Goal: Task Accomplishment & Management: Complete application form

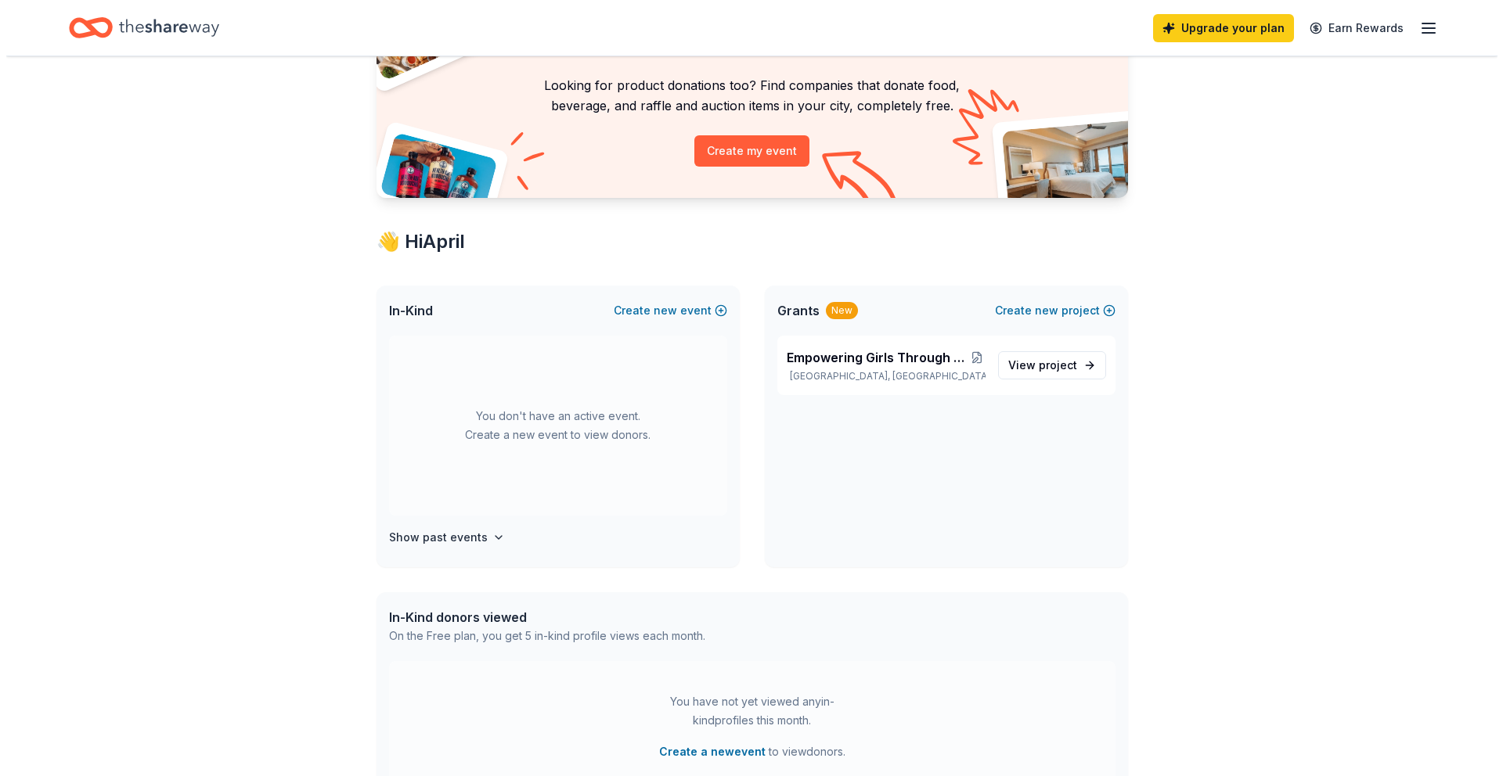
scroll to position [116, 0]
click at [713, 311] on button "Create new event" at bounding box center [663, 310] width 113 height 19
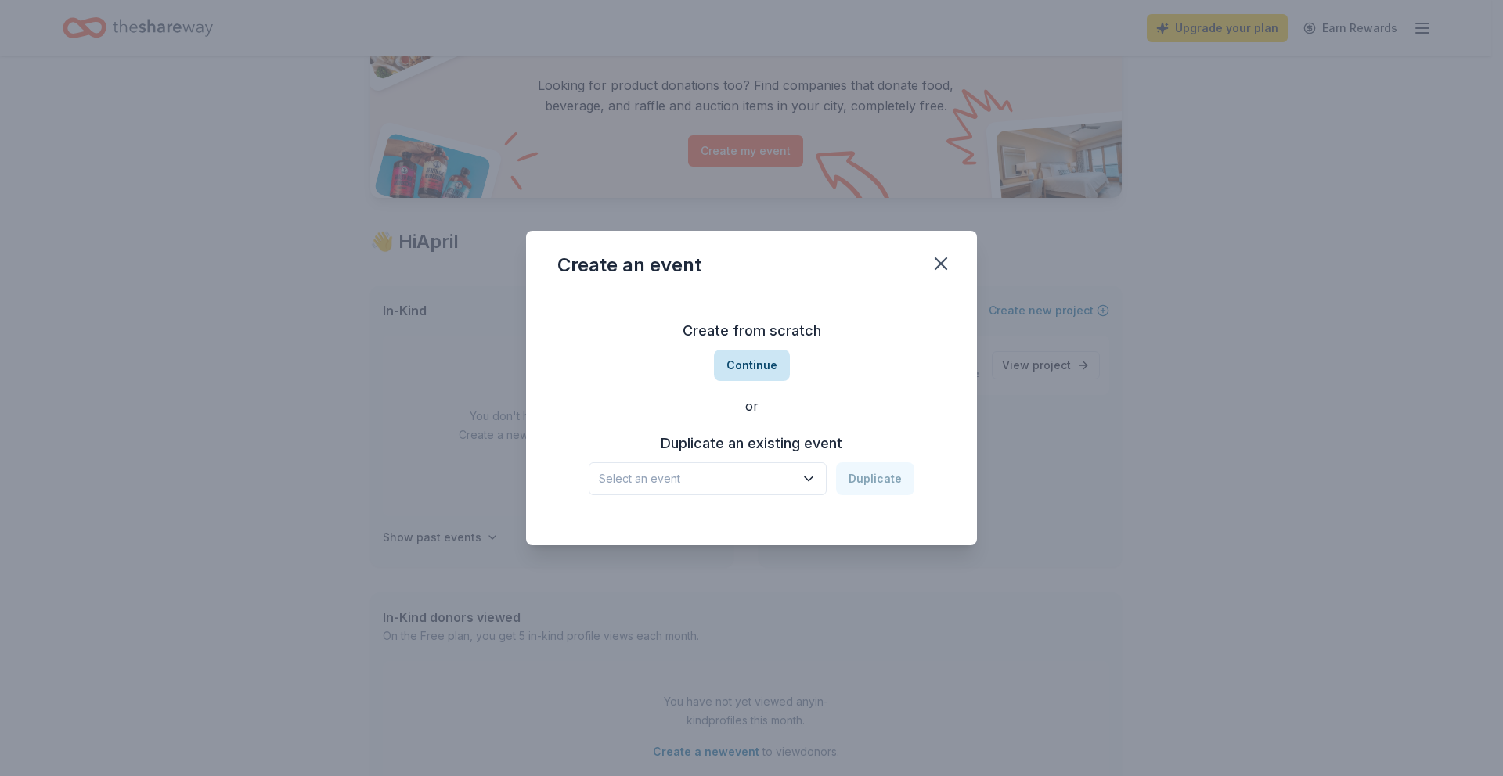
click at [751, 368] on button "Continue" at bounding box center [752, 365] width 76 height 31
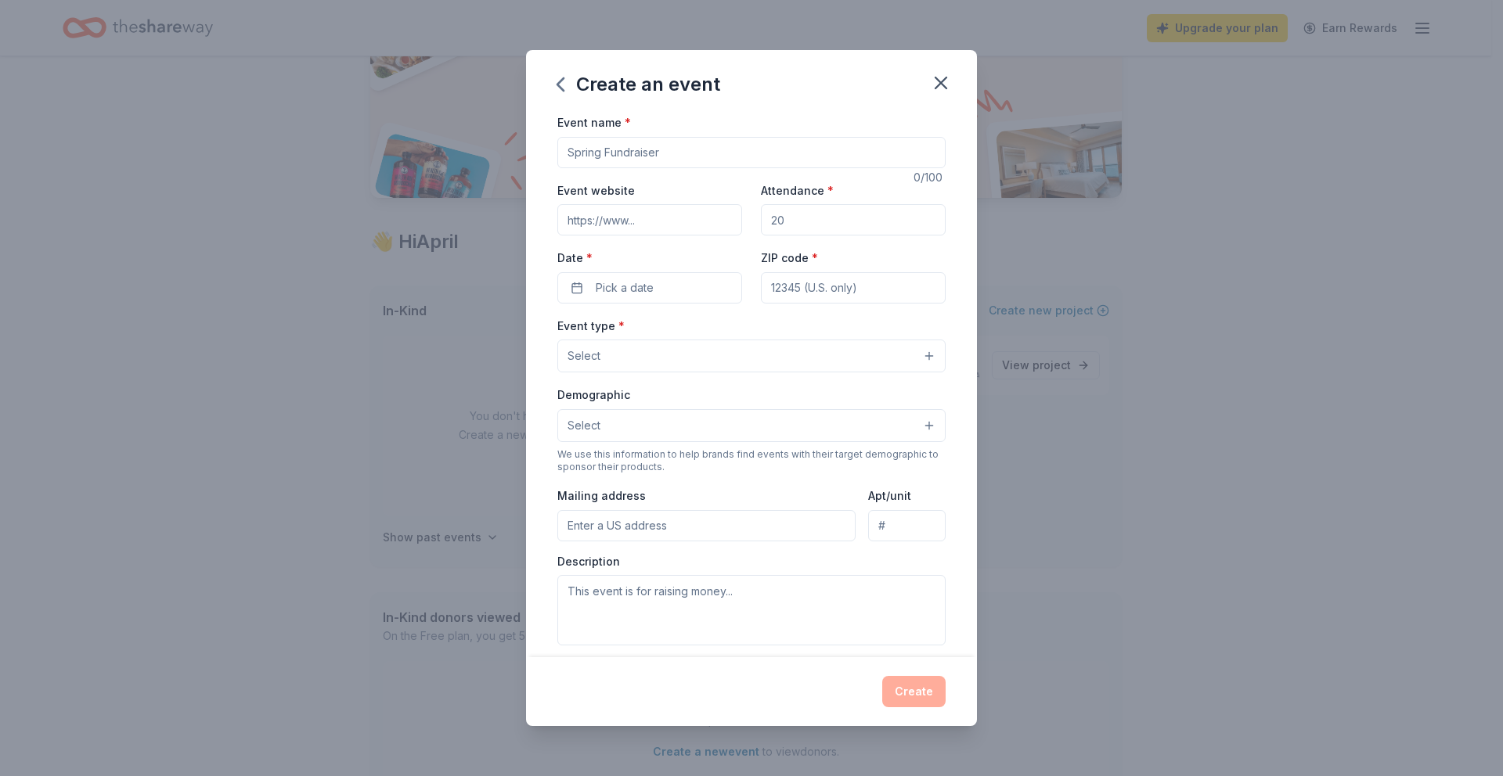
drag, startPoint x: 673, startPoint y: 151, endPoint x: 586, endPoint y: 154, distance: 86.9
click at [543, 152] on div "Event name * 0 /100 Event website Attendance * Date * Pick a date ZIP code * Ev…" at bounding box center [751, 385] width 451 height 545
type input "Fall Hit-a-thon and Chili Cookoff"
click at [664, 218] on input "Event website" at bounding box center [649, 219] width 185 height 31
type input "www.newportmesasoftball.com"
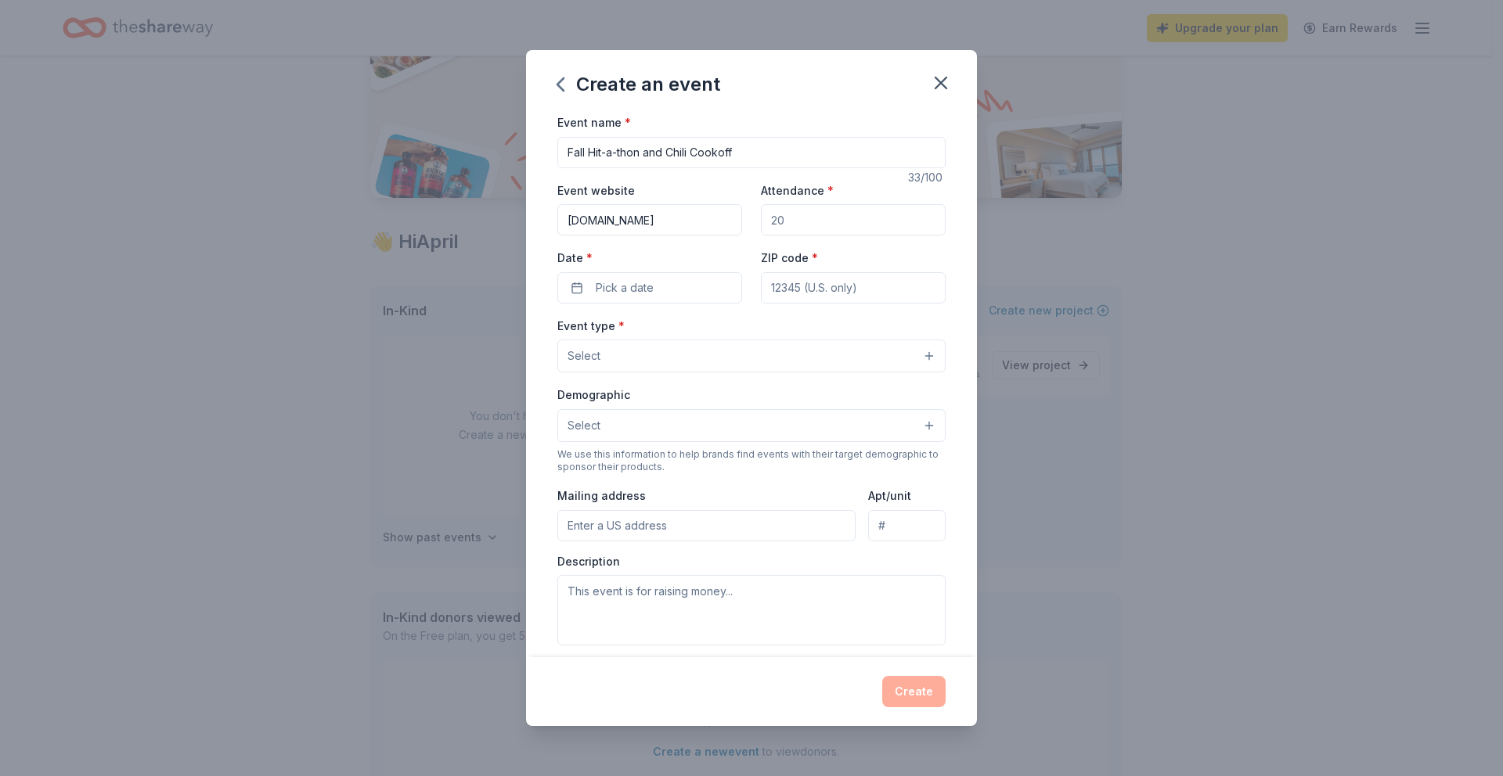
click at [785, 222] on input "Attendance *" at bounding box center [853, 219] width 185 height 31
type input "100"
click at [648, 295] on span "Pick a date" at bounding box center [625, 288] width 58 height 19
click at [733, 330] on button "Go to next month" at bounding box center [731, 330] width 22 height 22
click at [726, 495] on button "25" at bounding box center [731, 491] width 28 height 28
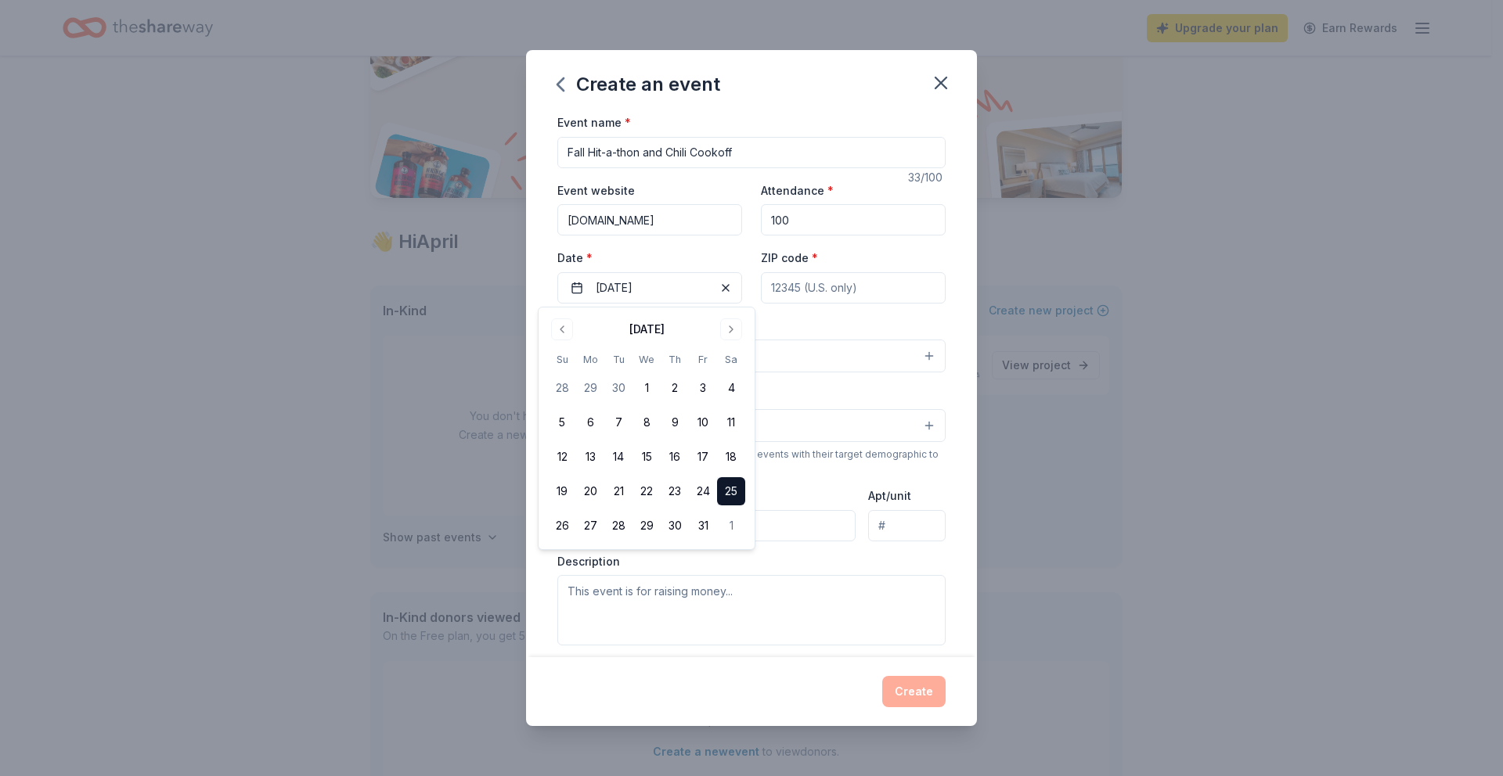
click at [848, 286] on input "ZIP code *" at bounding box center [853, 287] width 185 height 31
type input "92660"
click at [614, 355] on button "Select" at bounding box center [751, 356] width 388 height 33
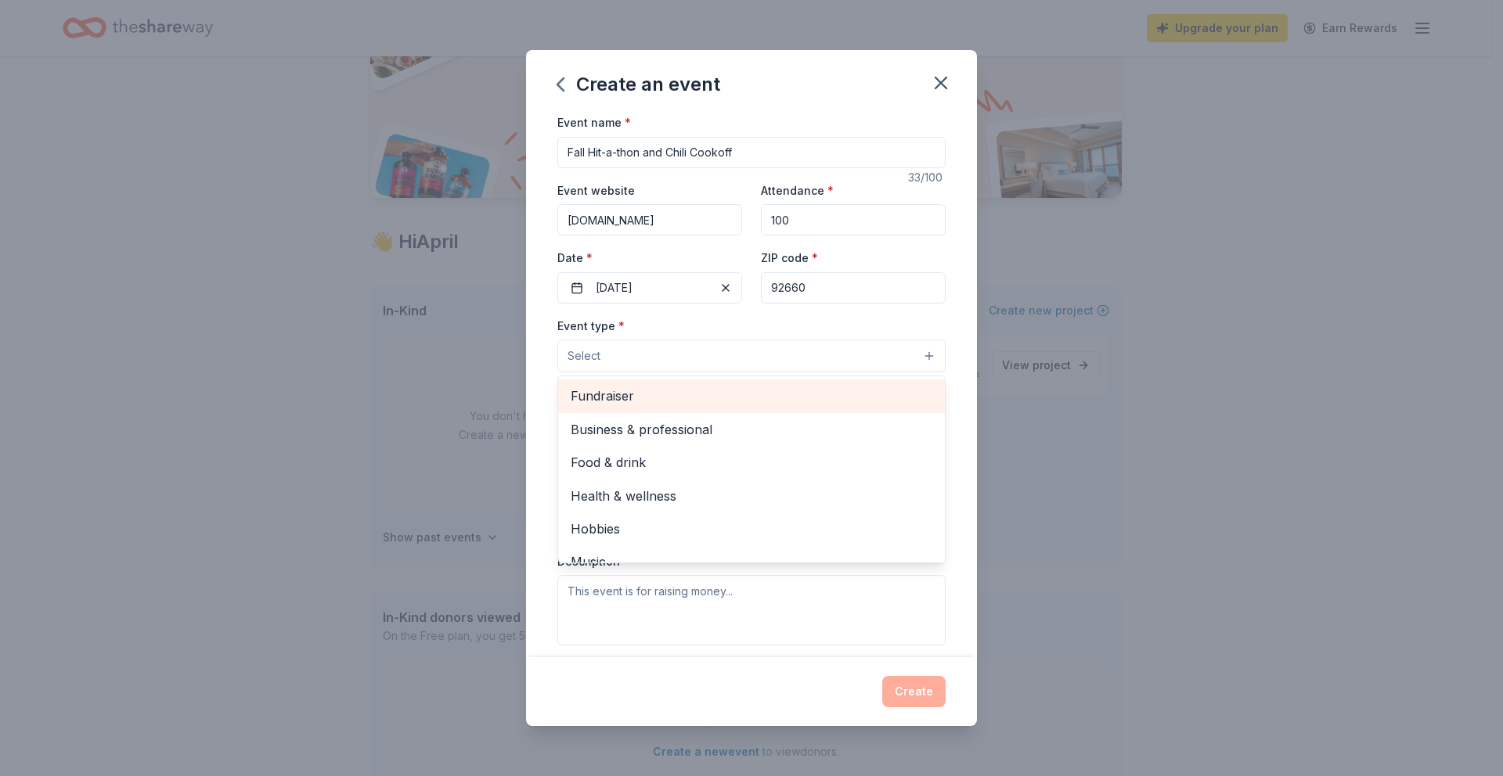
click at [613, 404] on span "Fundraiser" at bounding box center [752, 396] width 362 height 20
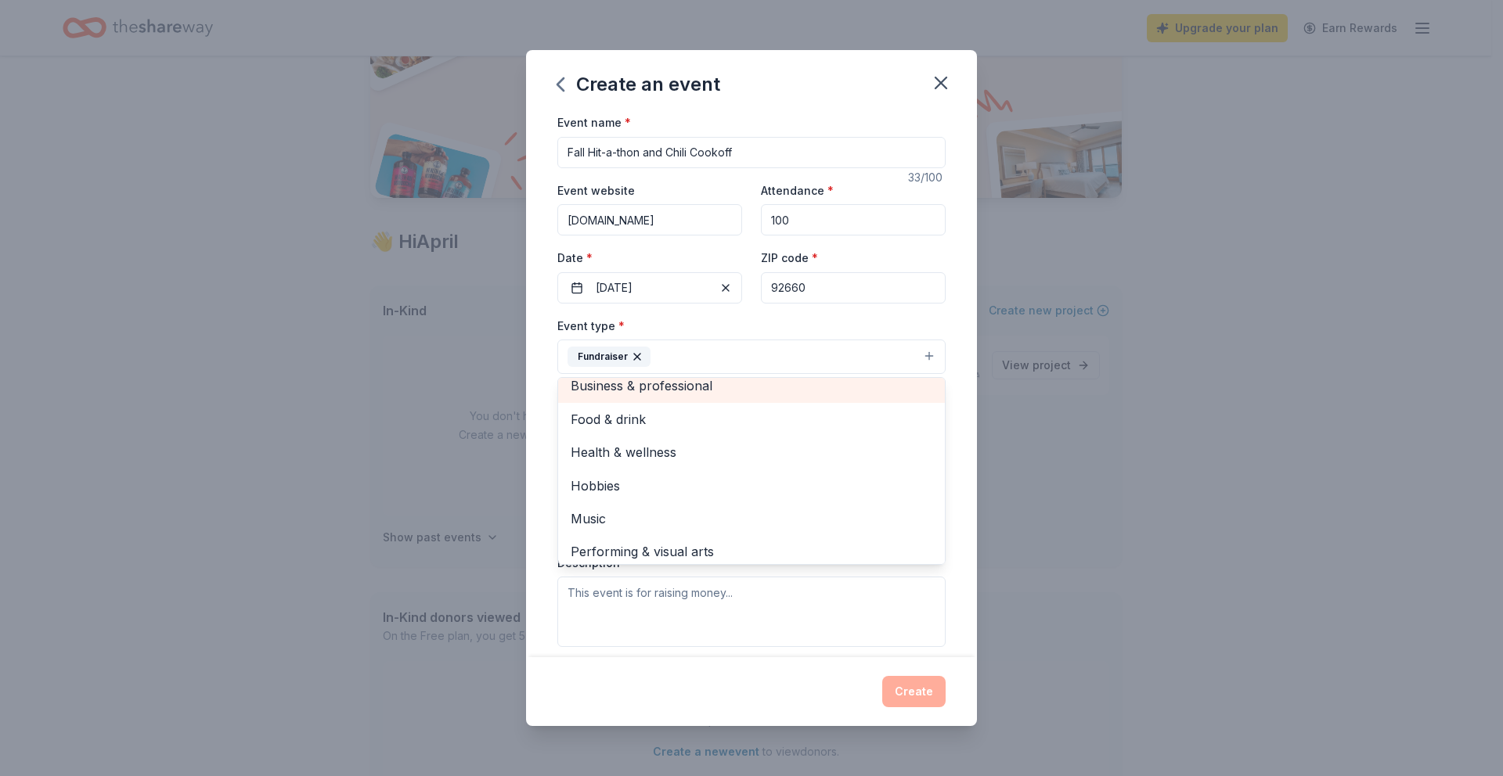
scroll to position [19, 0]
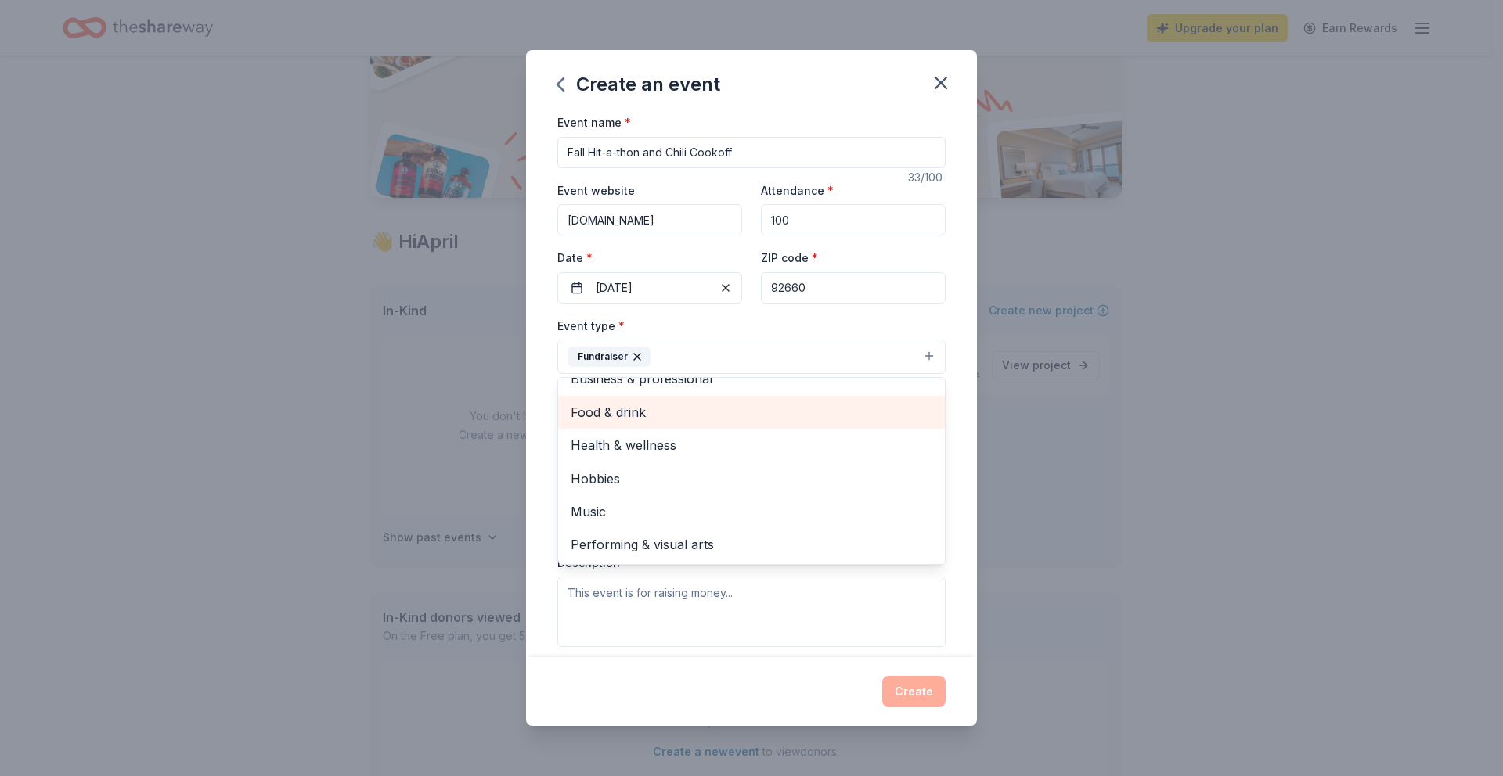
click at [612, 415] on span "Food & drink" at bounding box center [752, 412] width 362 height 20
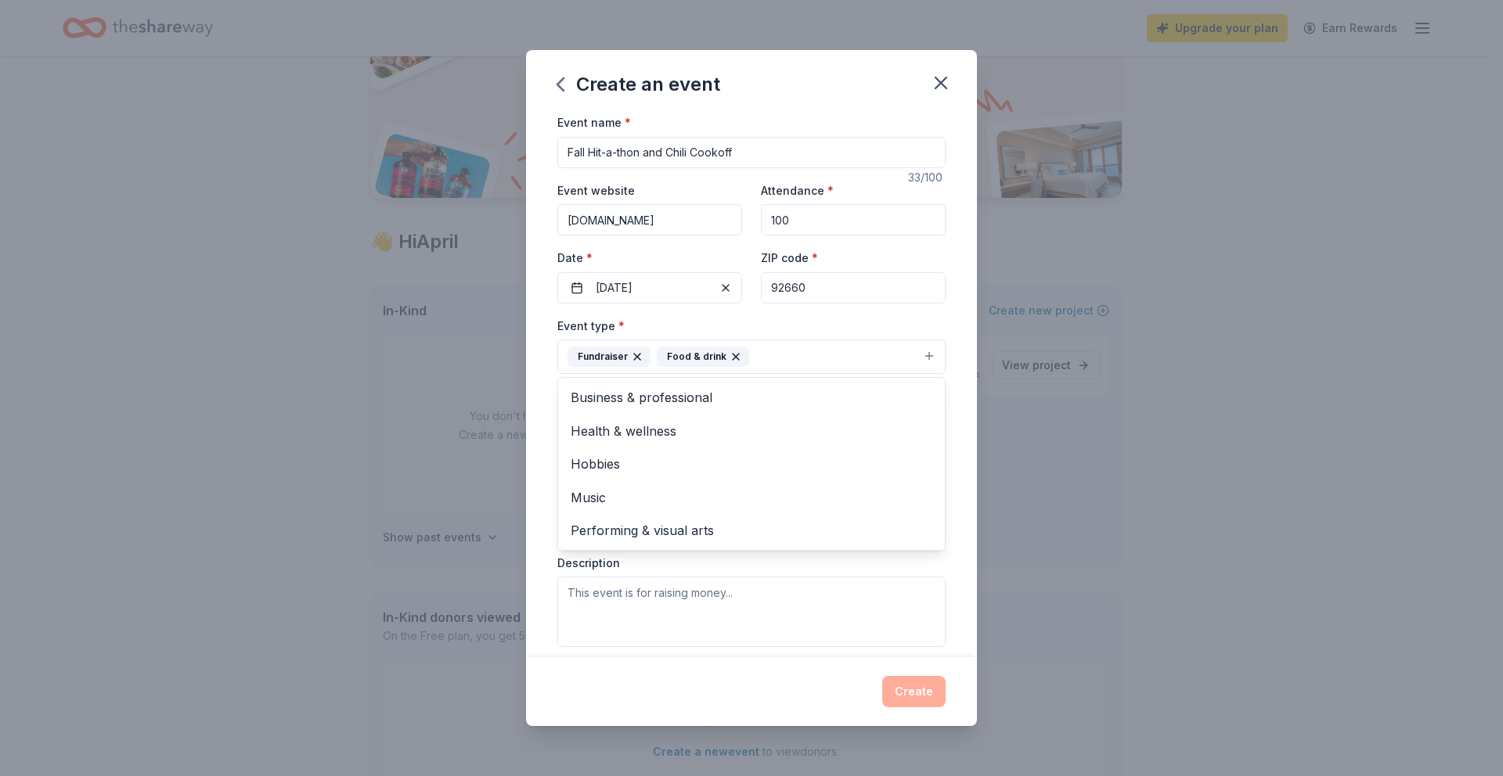
click at [540, 447] on div "Event name * Fall Hit-a-thon and Chili Cookoff 33 /100 Event website www.newpor…" at bounding box center [751, 385] width 451 height 545
click at [609, 420] on button "Select" at bounding box center [751, 427] width 388 height 33
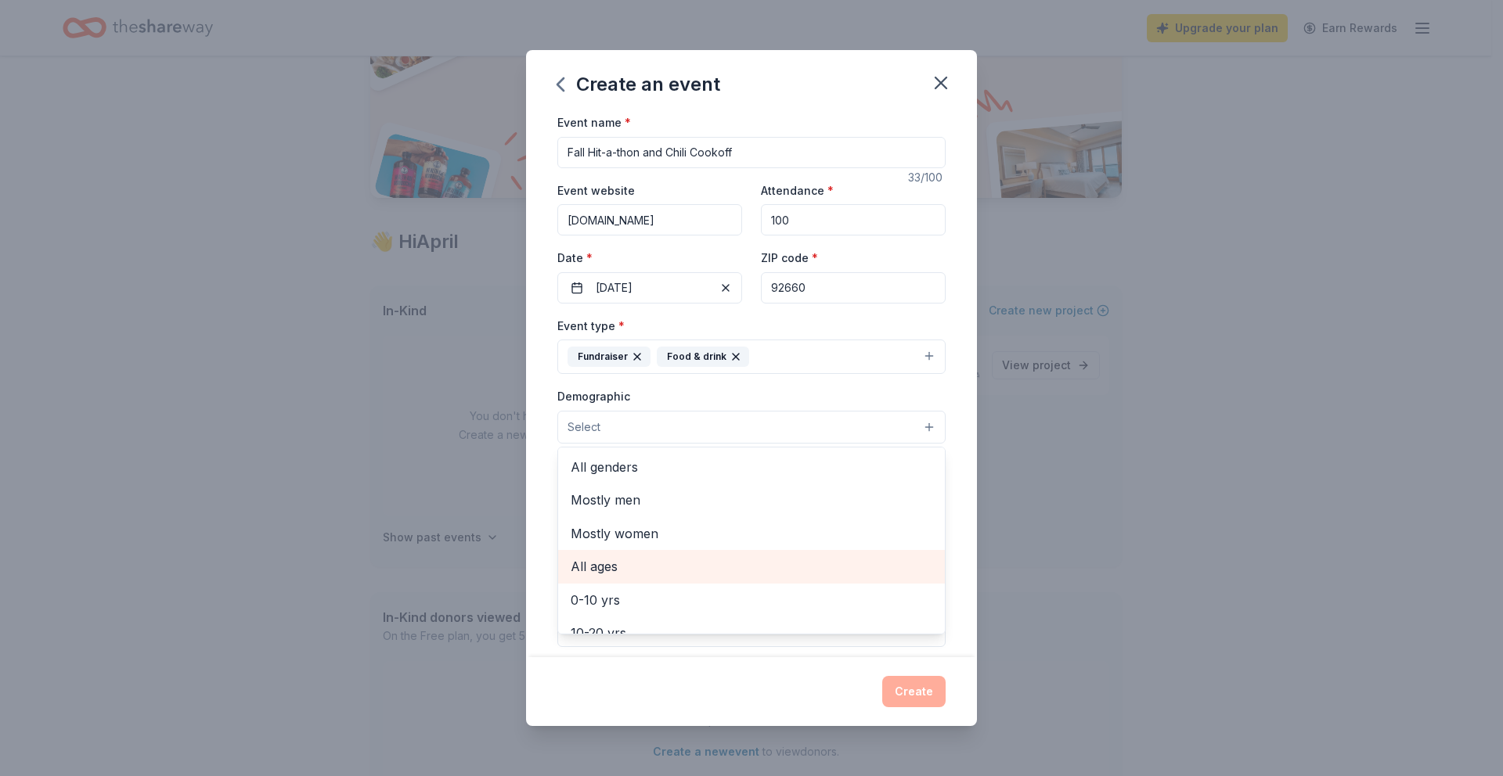
click at [610, 571] on span "All ages" at bounding box center [752, 567] width 362 height 20
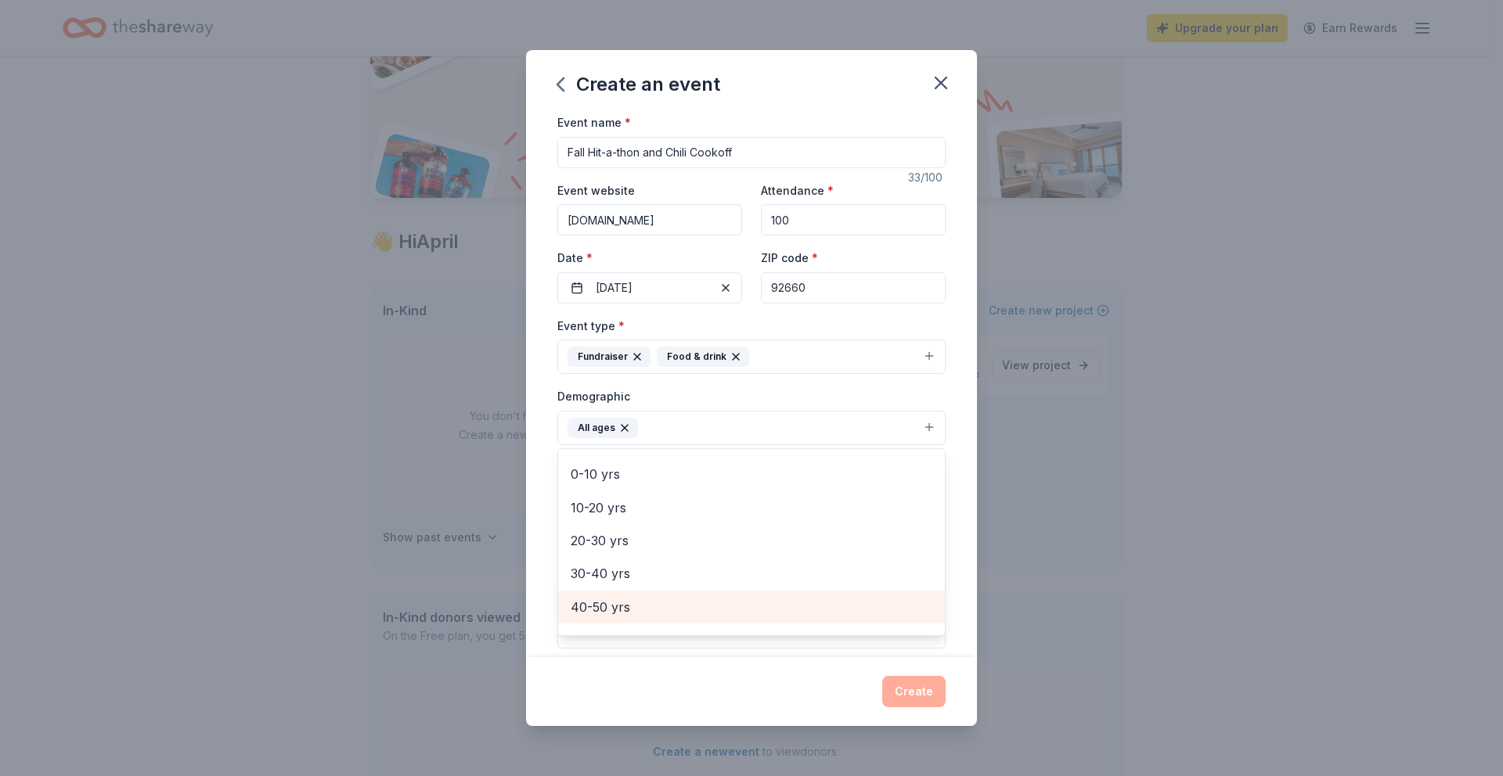
scroll to position [77, 0]
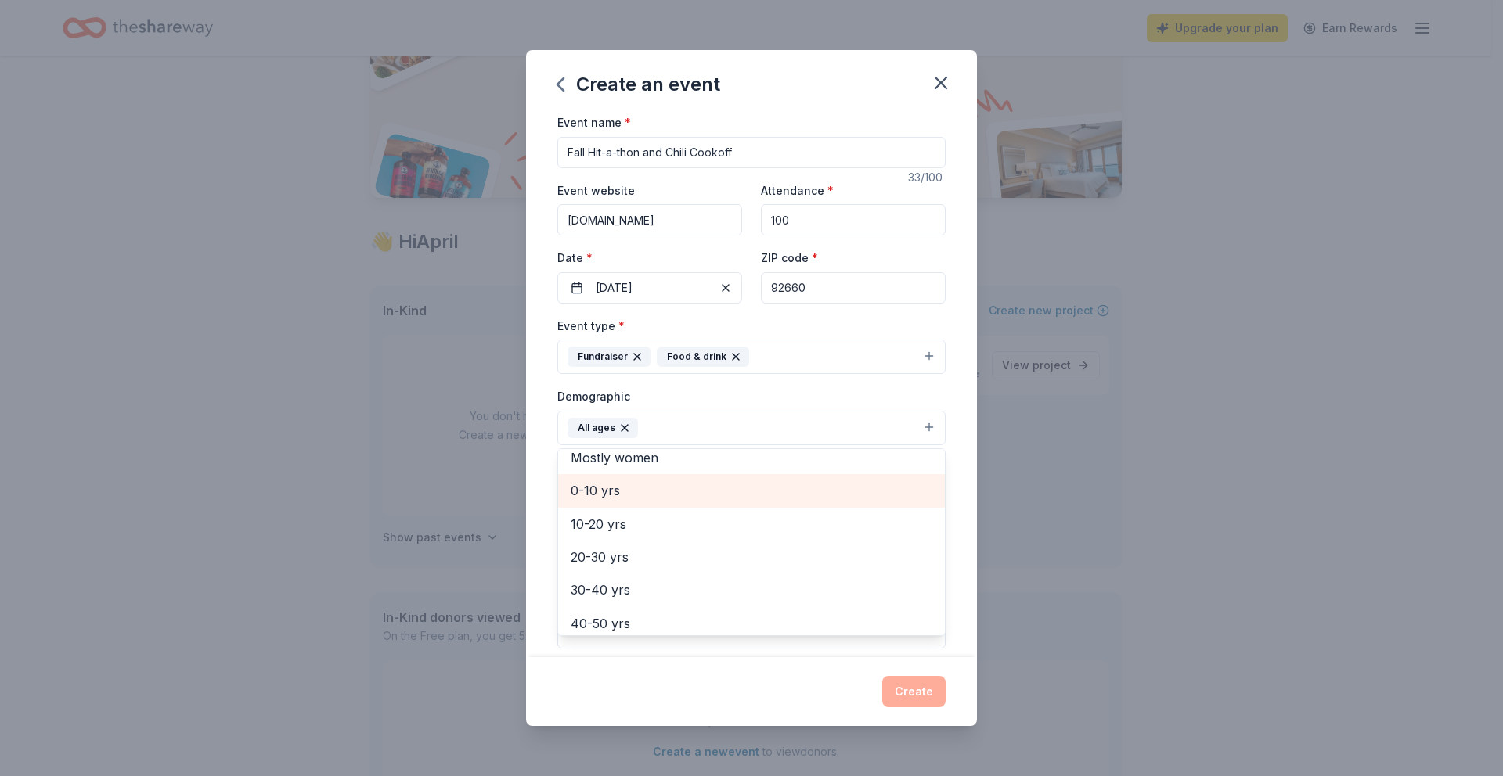
click at [606, 492] on span "0-10 yrs" at bounding box center [752, 491] width 362 height 20
click at [605, 486] on span "10-20 yrs" at bounding box center [752, 491] width 362 height 20
click at [546, 503] on div "Event name * Fall Hit-a-thon and Chili Cookoff 33 /100 Event website www.newpor…" at bounding box center [751, 385] width 451 height 545
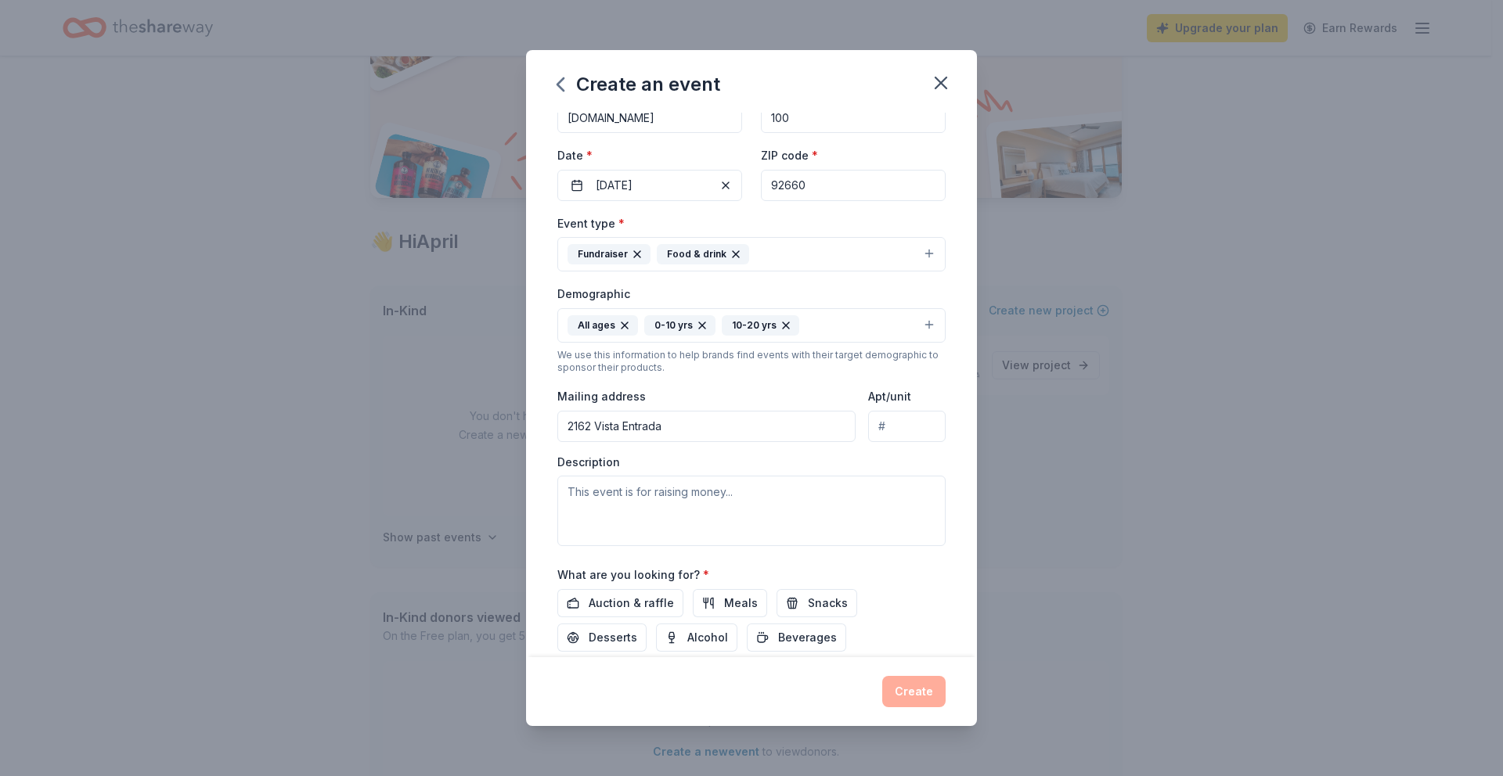
scroll to position [114, 0]
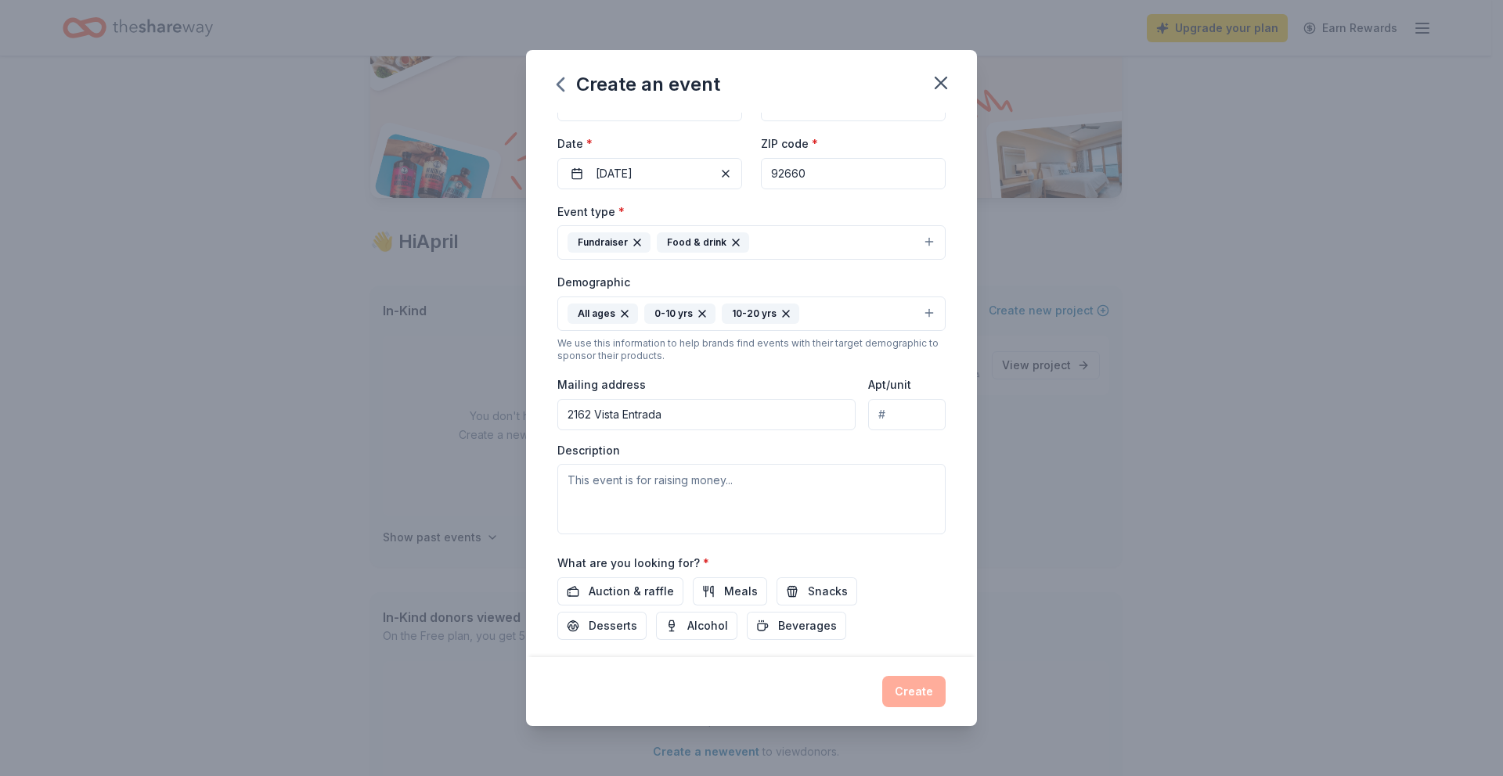
click at [706, 416] on input "2162 Vista Entrada" at bounding box center [706, 414] width 298 height 31
drag, startPoint x: 812, startPoint y: 416, endPoint x: 866, endPoint y: 414, distance: 54.8
click at [866, 414] on div "Mailing address 2162 Vista Entrada, Newport Beach, CA 92660, Newport Beach, CA …" at bounding box center [751, 403] width 388 height 56
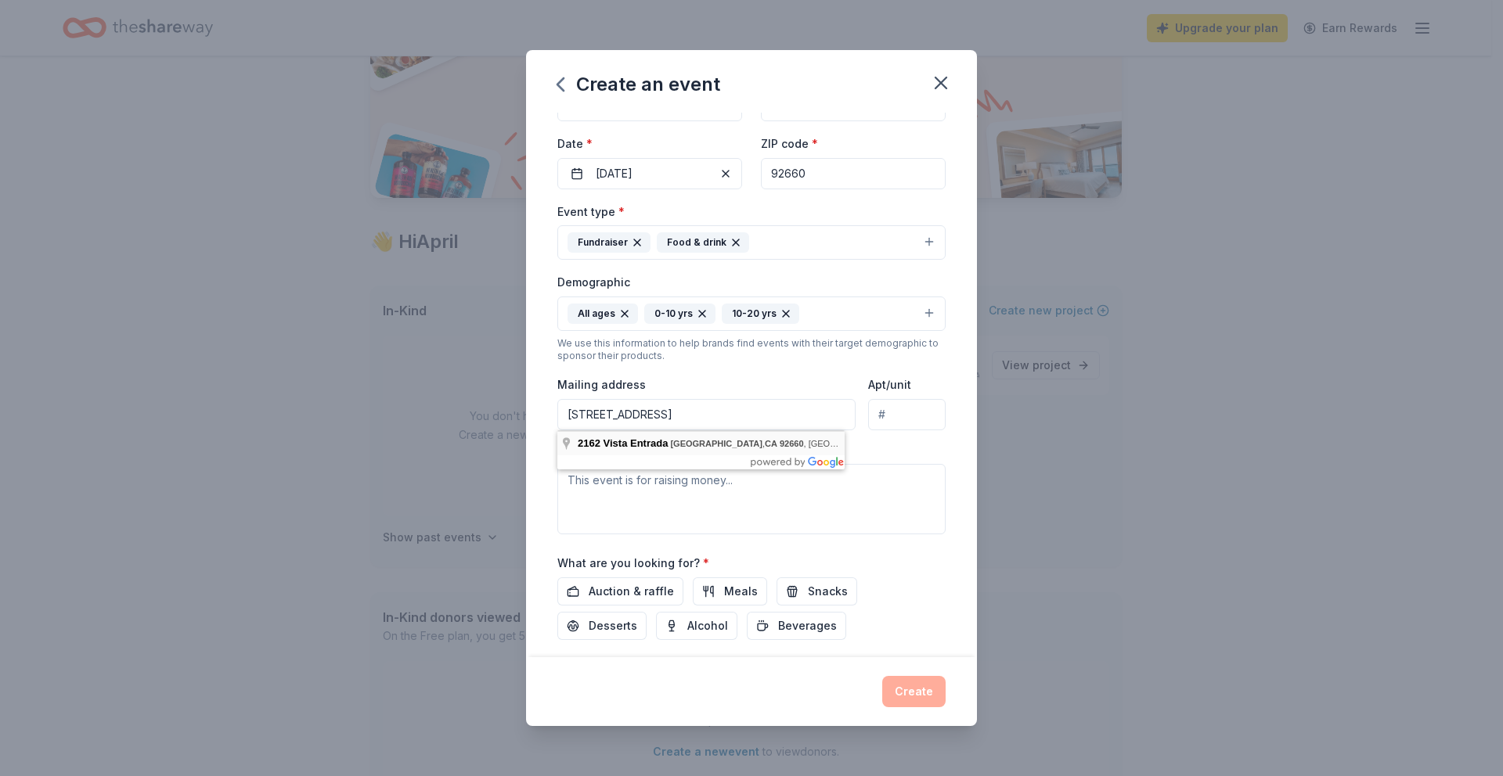
type input "2162 Vista Entrada, Newport Beach, CA, 92660"
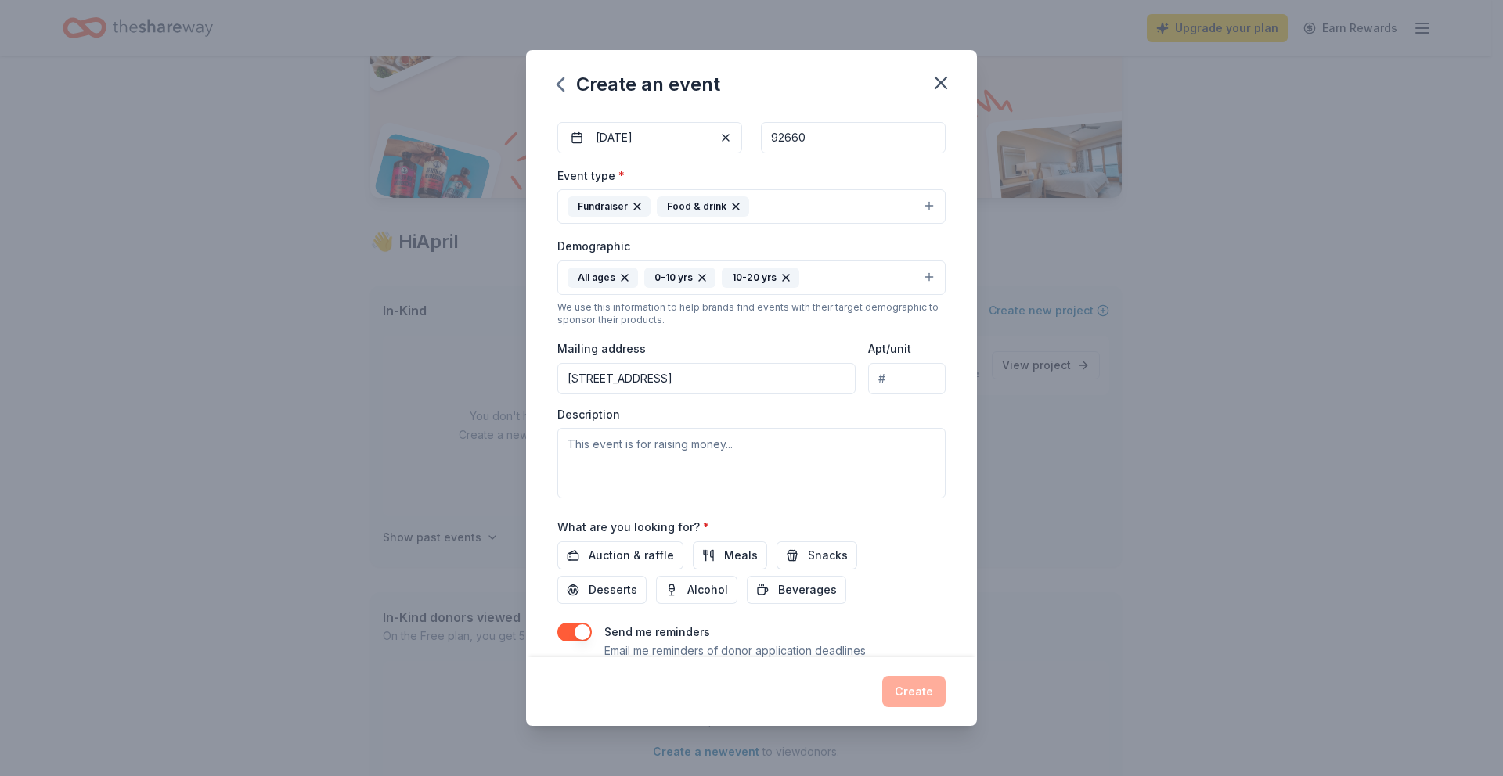
scroll to position [165, 0]
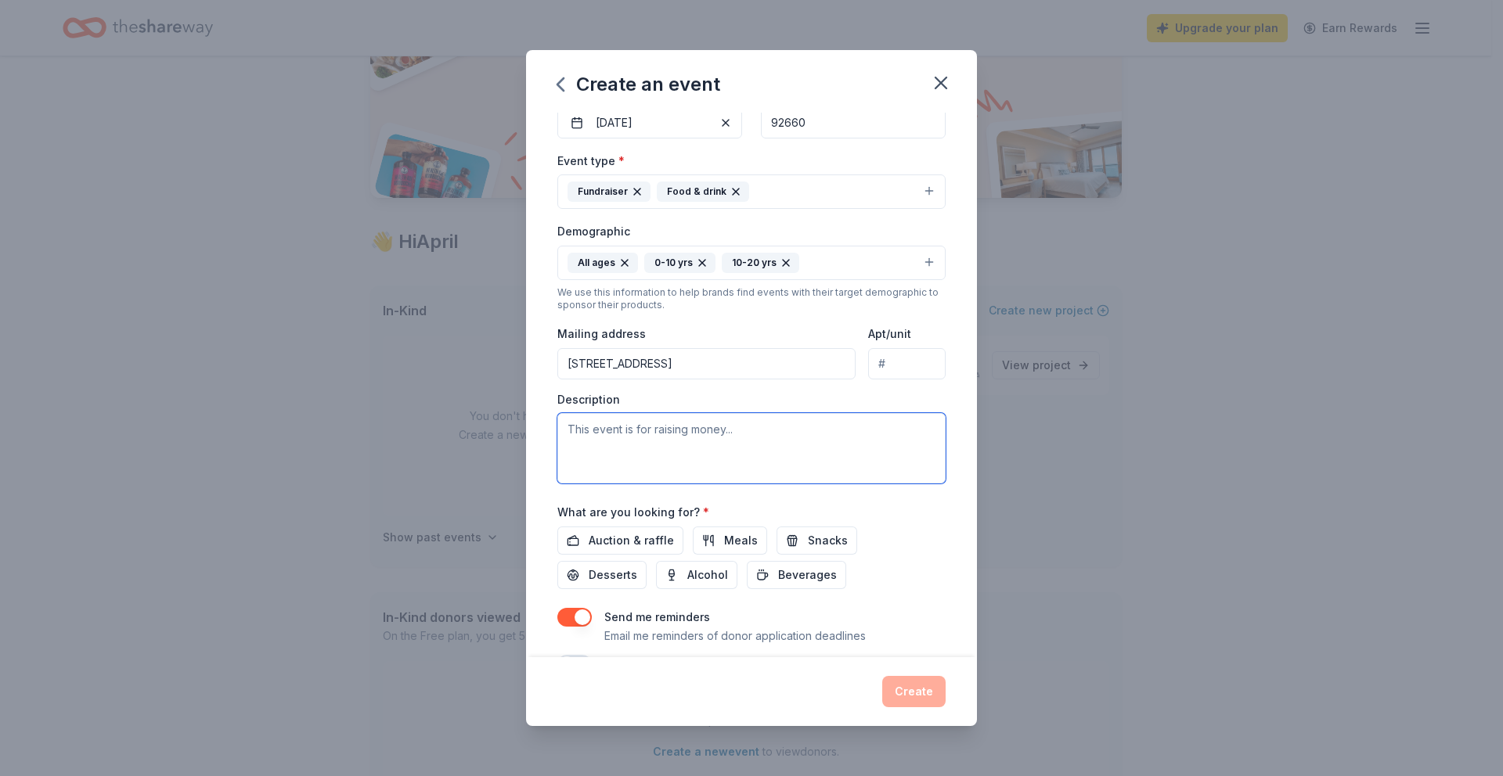
click at [607, 426] on textarea at bounding box center [751, 448] width 388 height 70
drag, startPoint x: 869, startPoint y: 430, endPoint x: 875, endPoint y: 450, distance: 21.3
click at [875, 450] on textarea "The Fall Hit-a-Thon and Chili Cookoff is raising money for Newport Mesa Girls S…" at bounding box center [751, 448] width 388 height 70
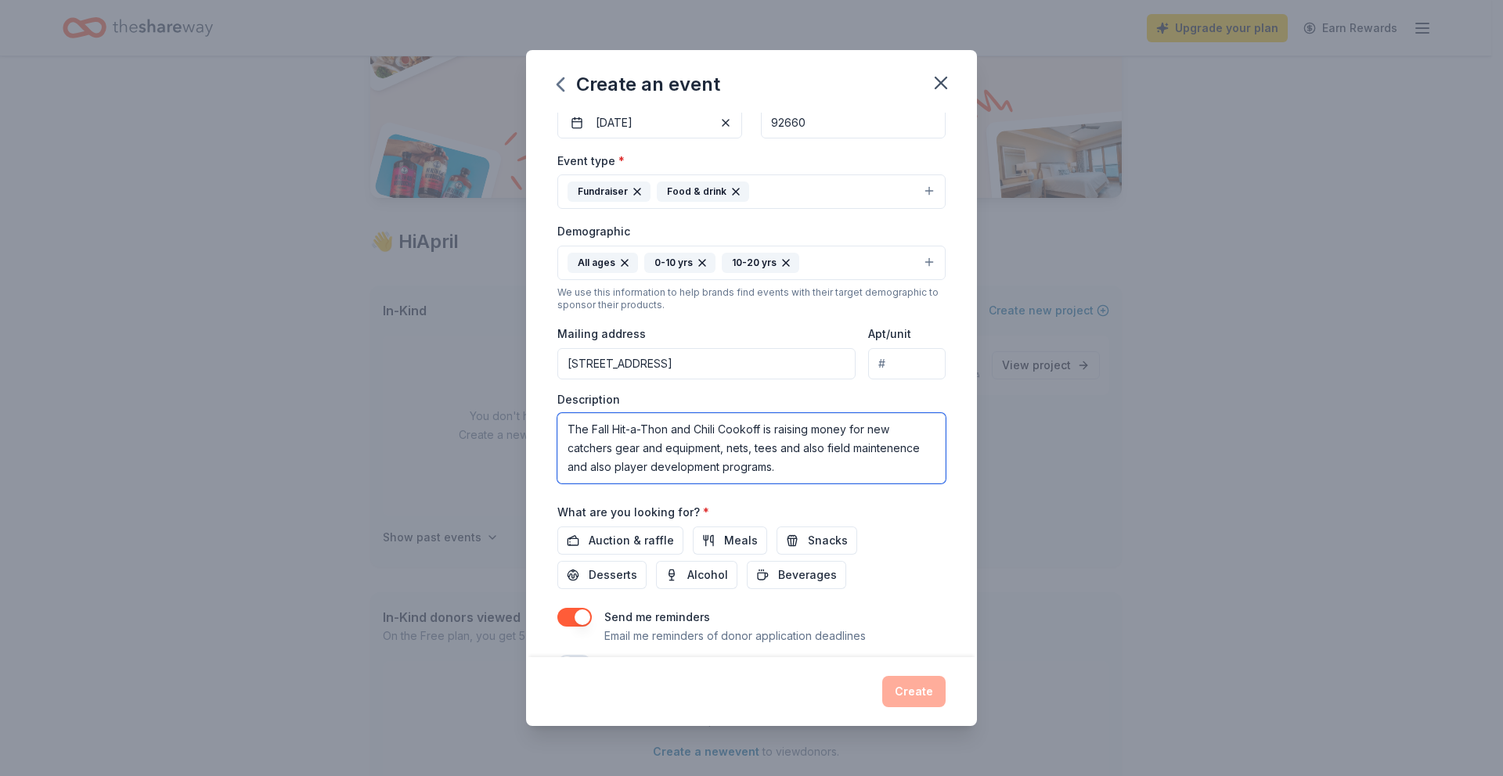
click at [883, 450] on textarea "The Fall Hit-a-Thon and Chili Cookoff is raising money for new catchers gear an…" at bounding box center [751, 448] width 388 height 70
click at [914, 450] on textarea "The Fall Hit-a-Thon and Chili Cookoff is raising money for new catchers gear an…" at bounding box center [751, 448] width 388 height 70
type textarea "The Fall Hit-a-Thon and Chili Cookoff is raising money for new catchers gear an…"
click at [907, 529] on div "Auction & raffle Meals Snacks Desserts Alcohol Beverages" at bounding box center [751, 558] width 388 height 63
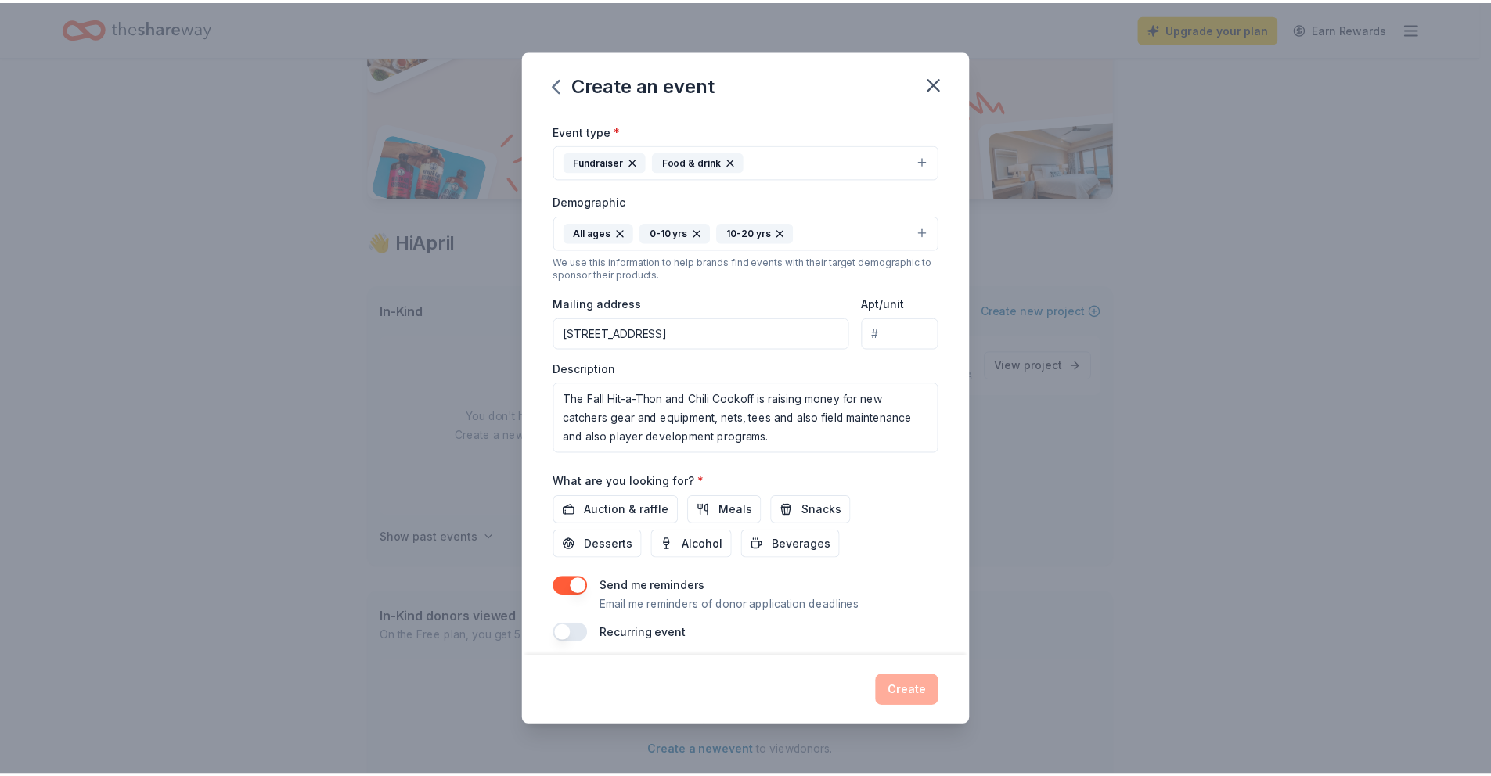
scroll to position [207, 0]
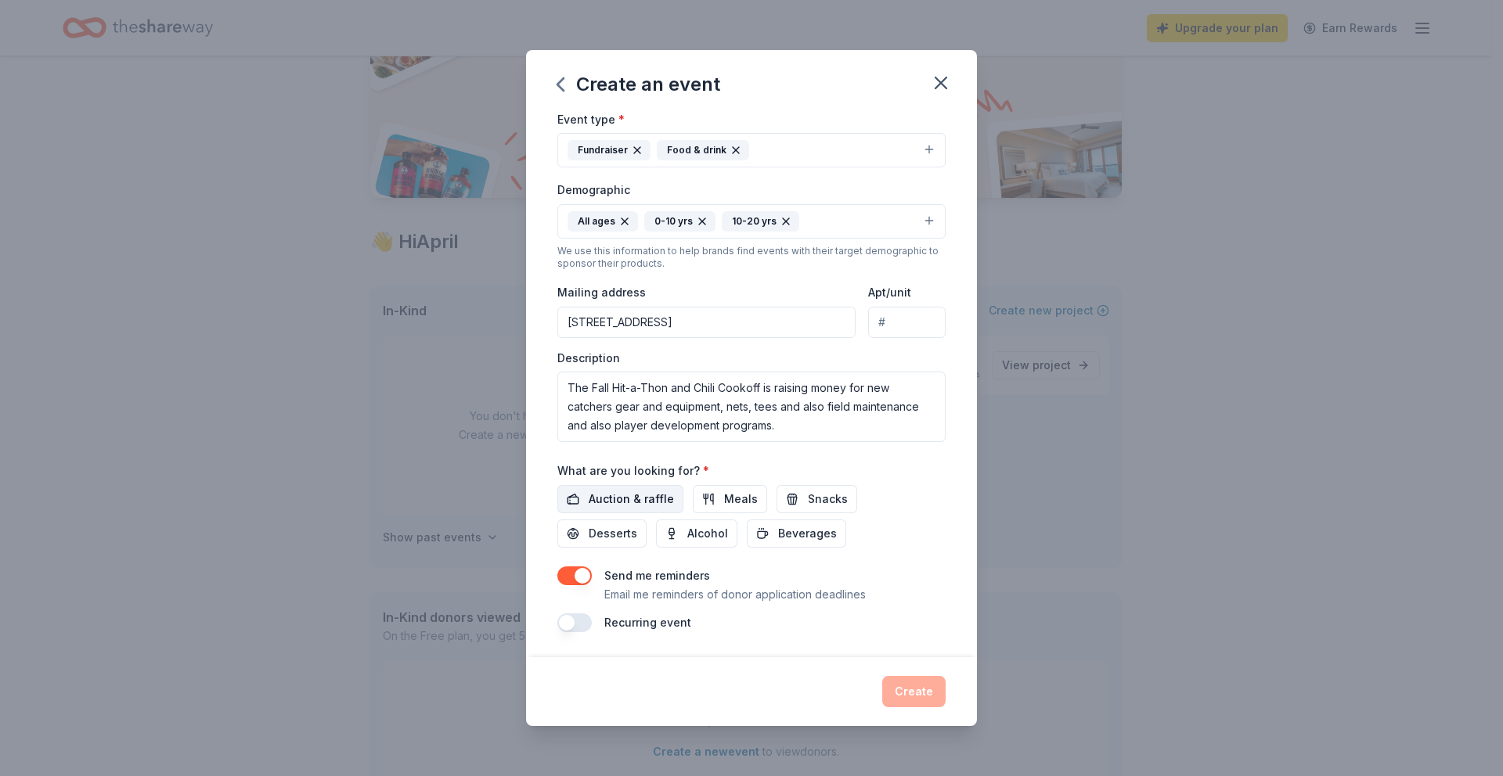
click at [654, 501] on span "Auction & raffle" at bounding box center [631, 499] width 85 height 19
click at [811, 534] on span "Beverages" at bounding box center [807, 533] width 59 height 19
click at [614, 534] on span "Desserts" at bounding box center [613, 533] width 49 height 19
click at [626, 503] on span "Auction & raffle" at bounding box center [631, 499] width 85 height 19
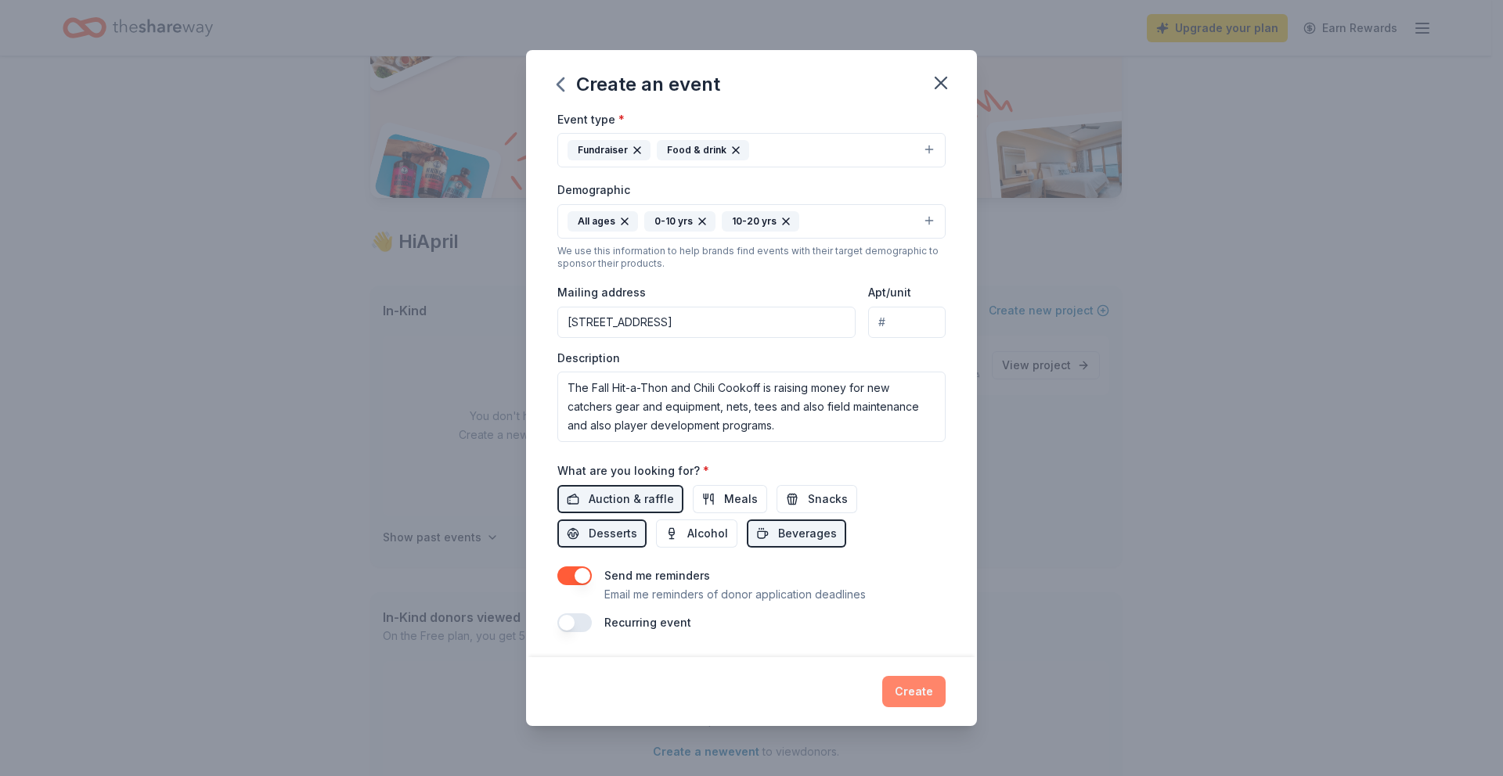
click at [911, 697] on button "Create" at bounding box center [913, 691] width 63 height 31
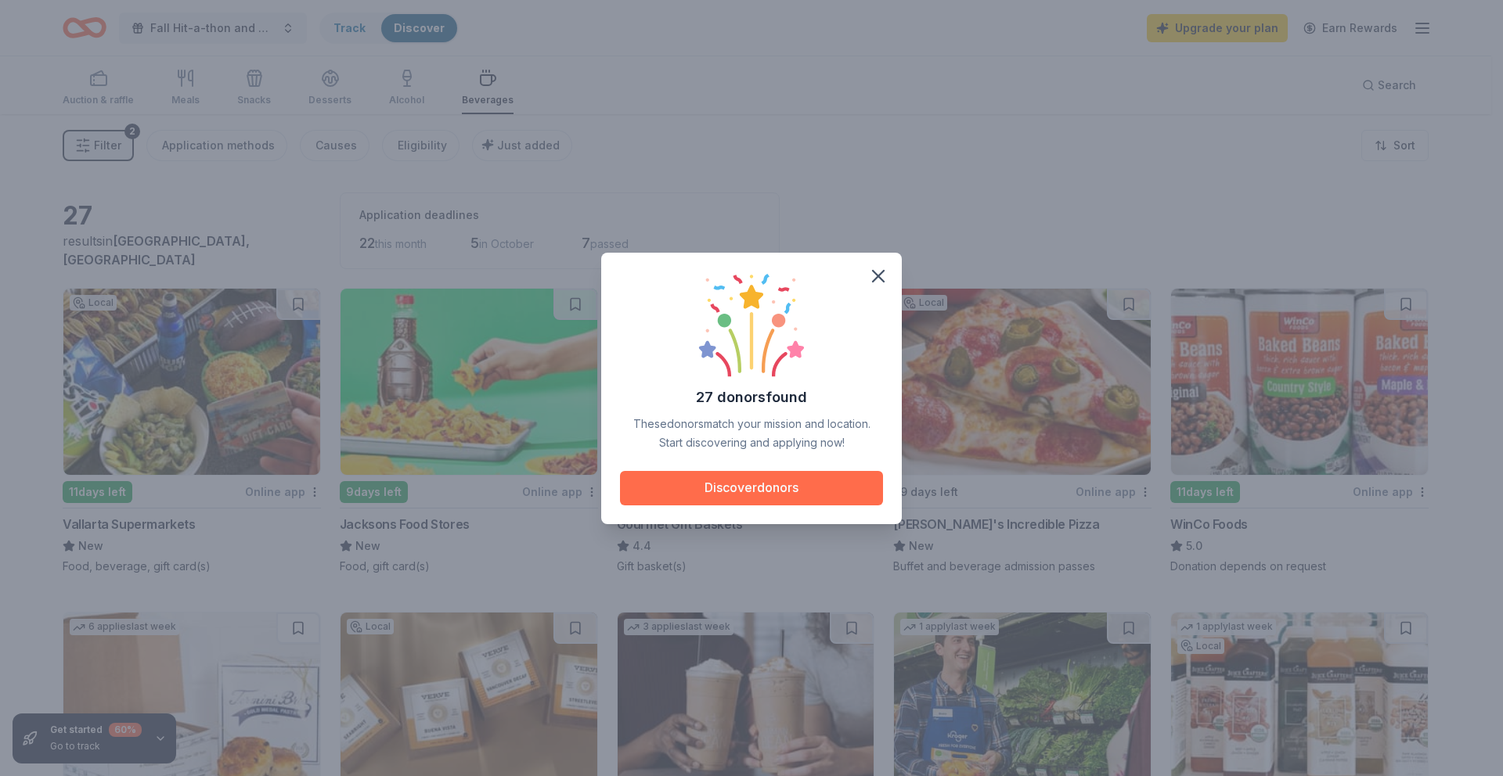
click at [751, 486] on button "Discover donors" at bounding box center [751, 488] width 263 height 34
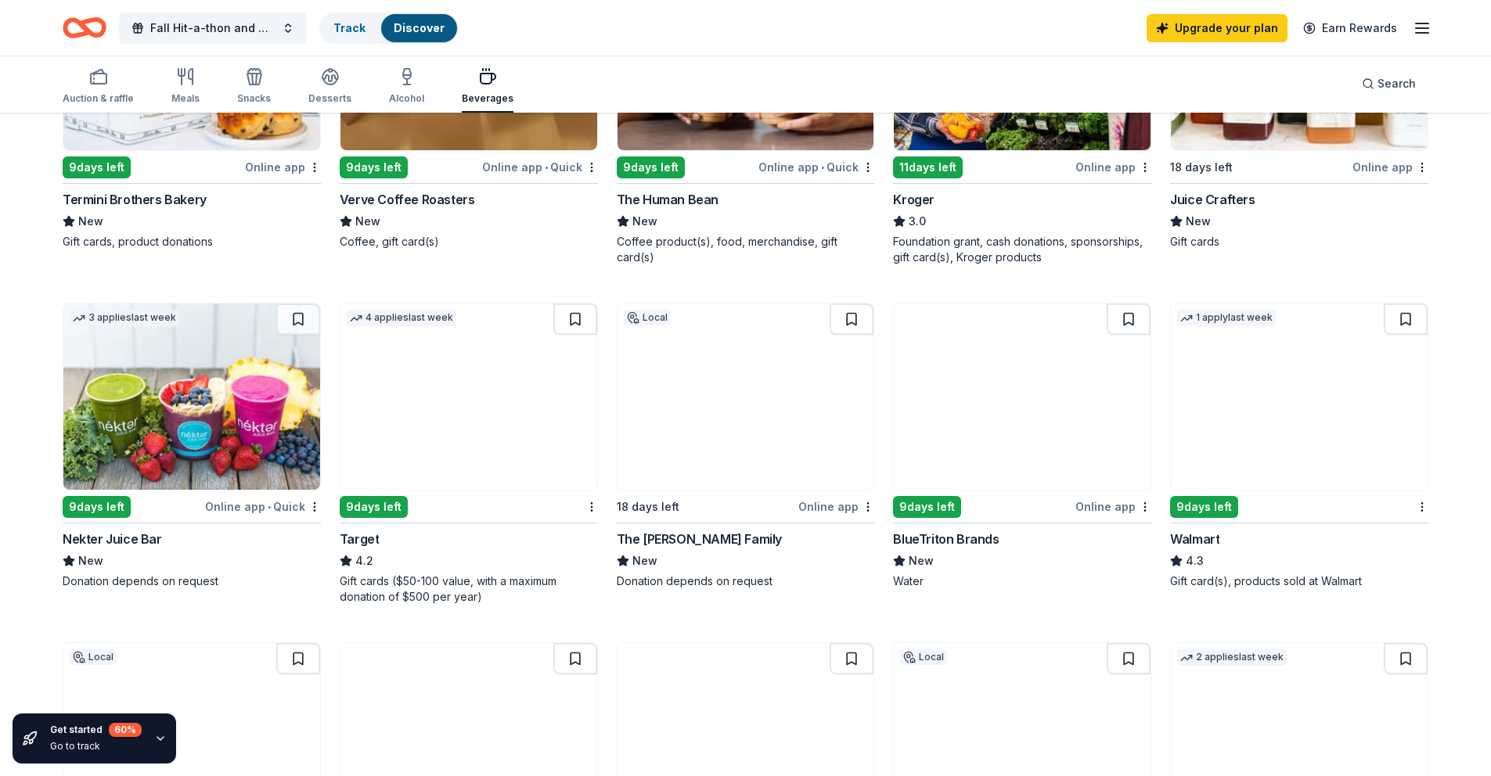
scroll to position [698, 0]
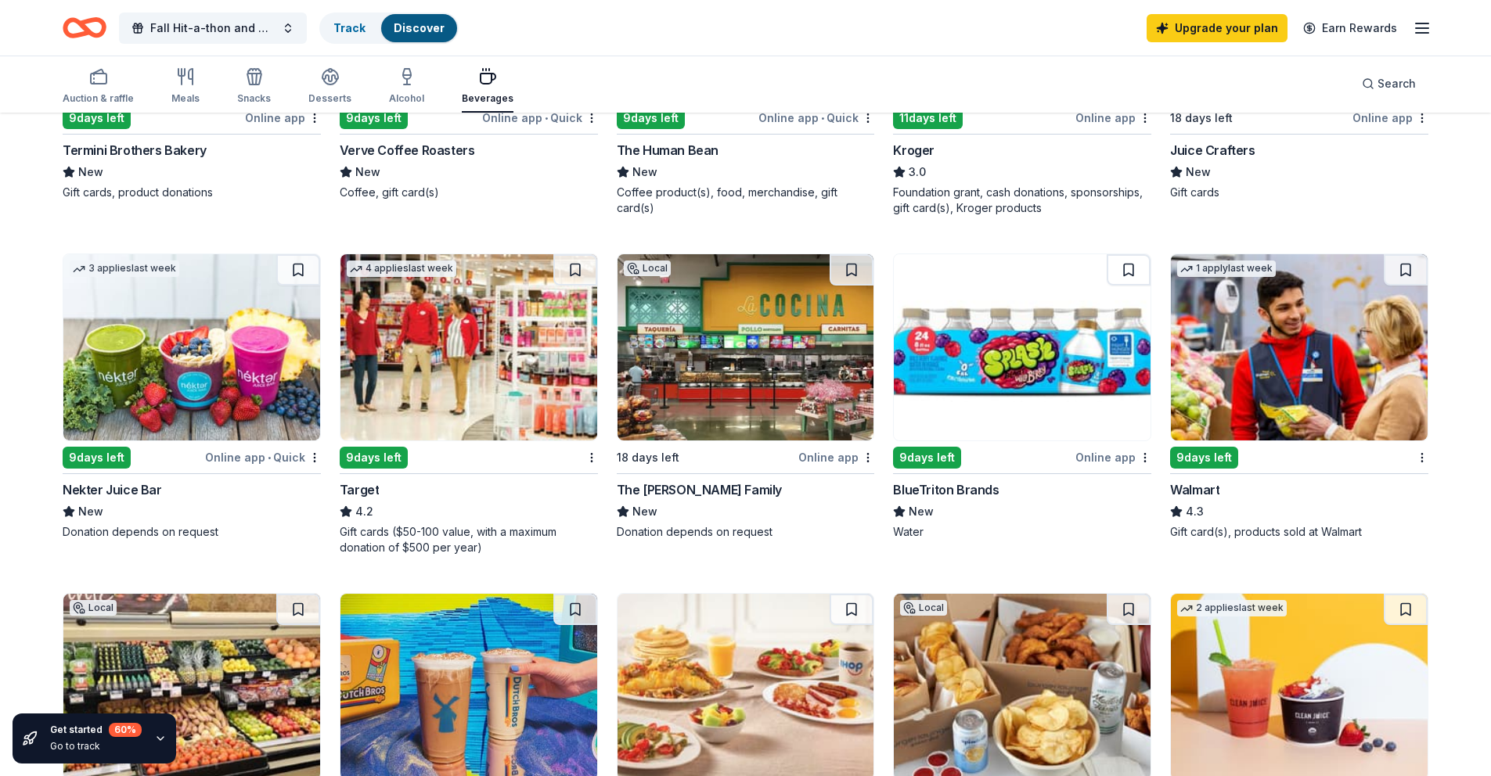
click at [105, 426] on img at bounding box center [191, 347] width 257 height 186
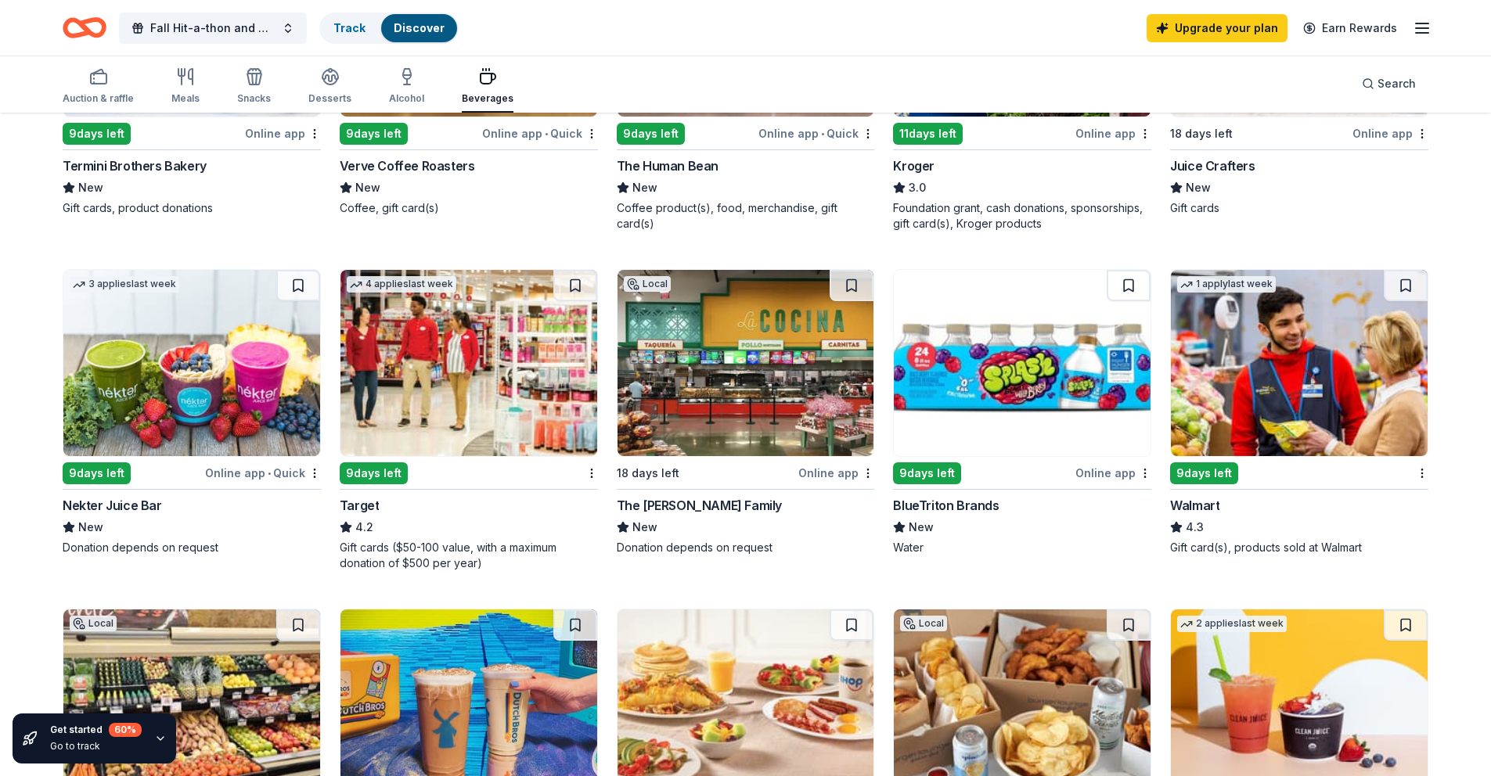
scroll to position [609, 0]
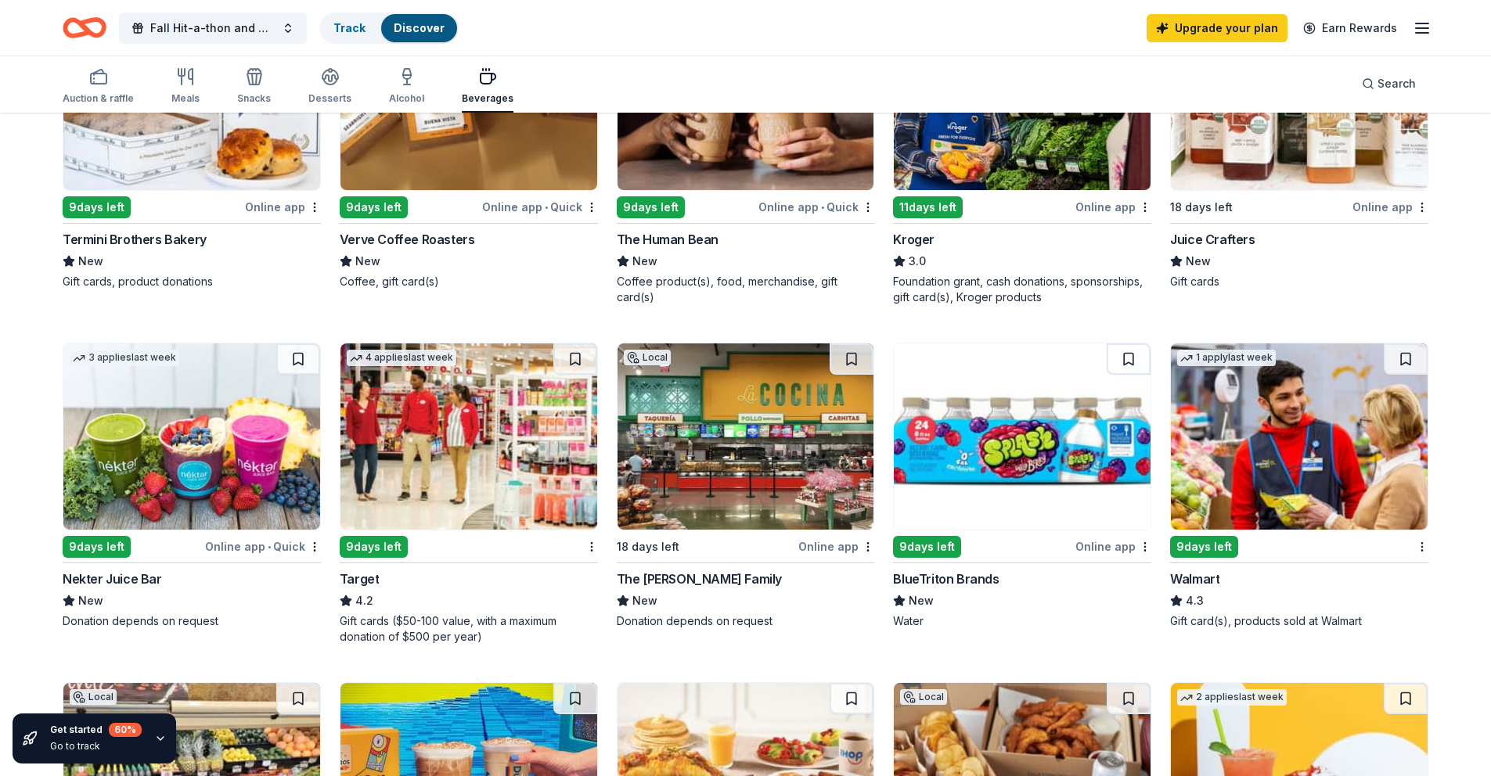
click at [1003, 435] on img at bounding box center [1022, 437] width 257 height 186
click at [495, 458] on img at bounding box center [468, 437] width 257 height 186
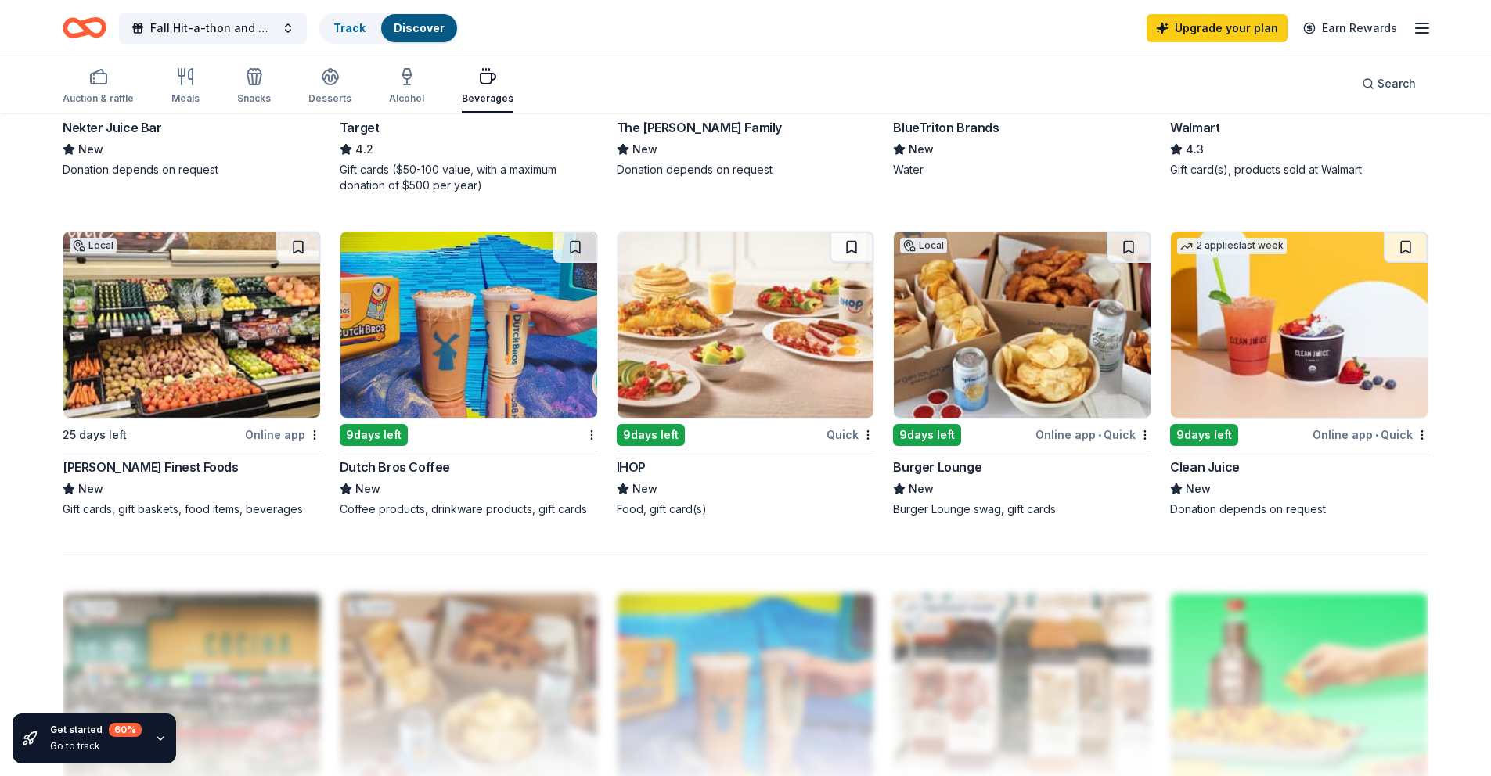
scroll to position [1079, 0]
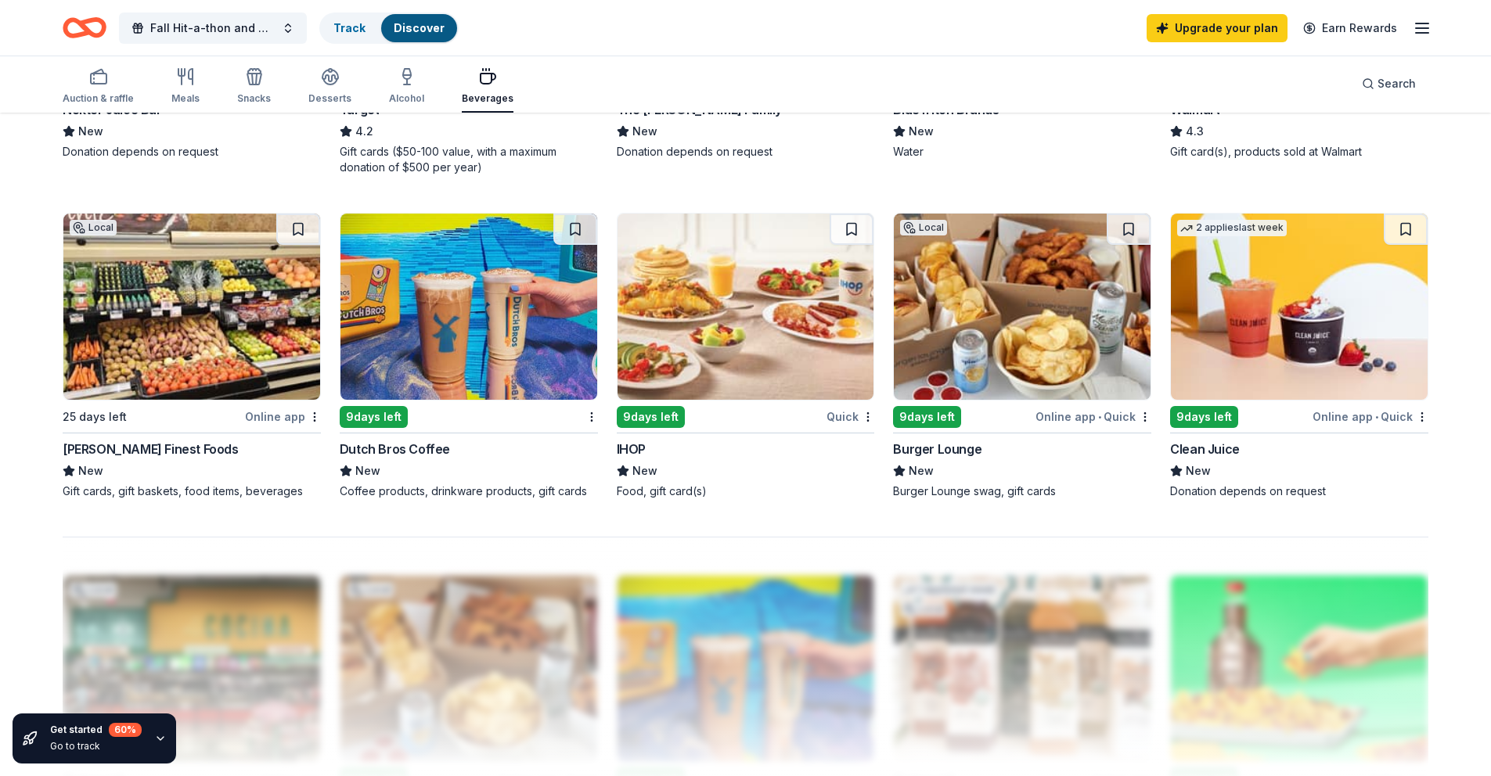
click at [949, 308] on img at bounding box center [1022, 307] width 257 height 186
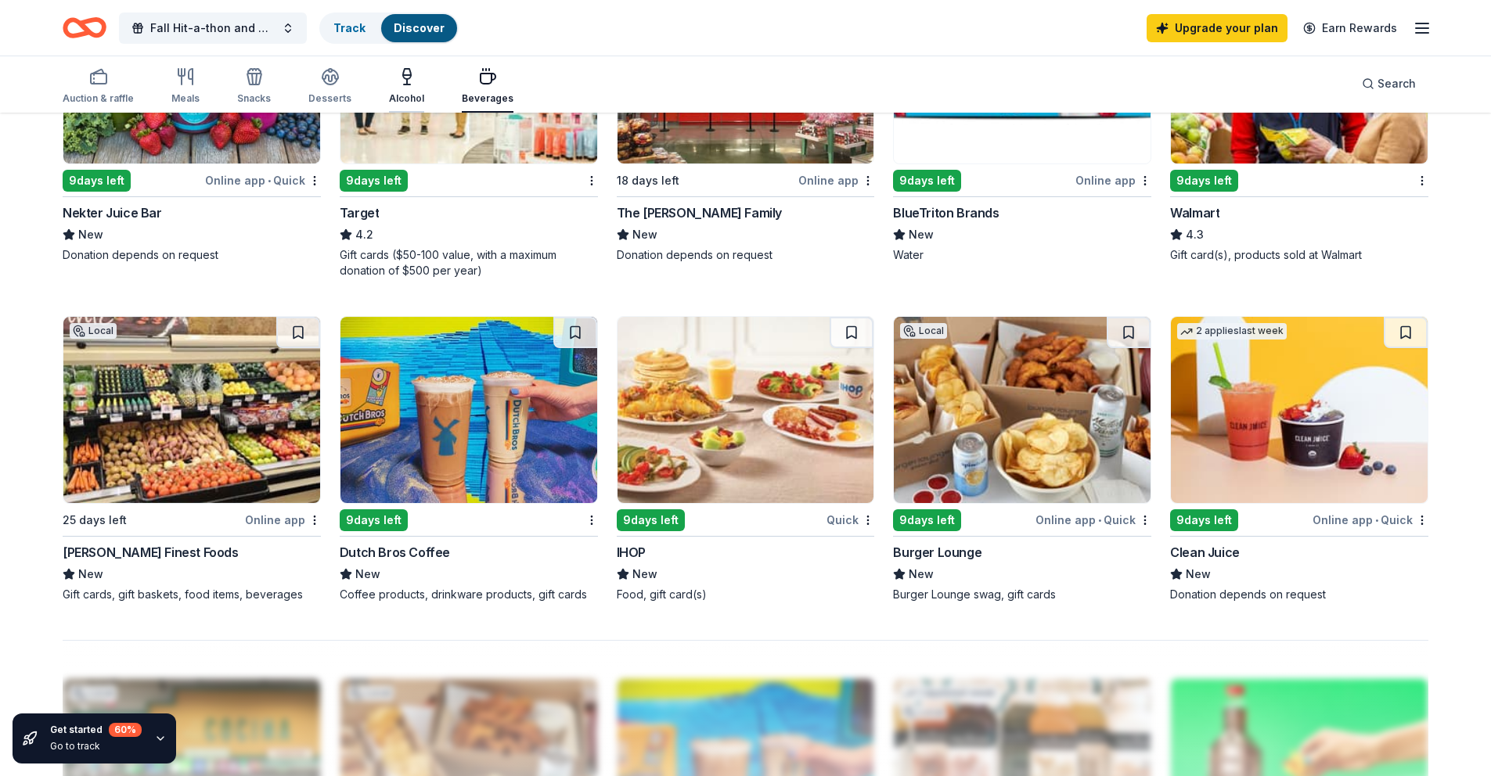
click at [399, 85] on icon "button" at bounding box center [407, 76] width 19 height 19
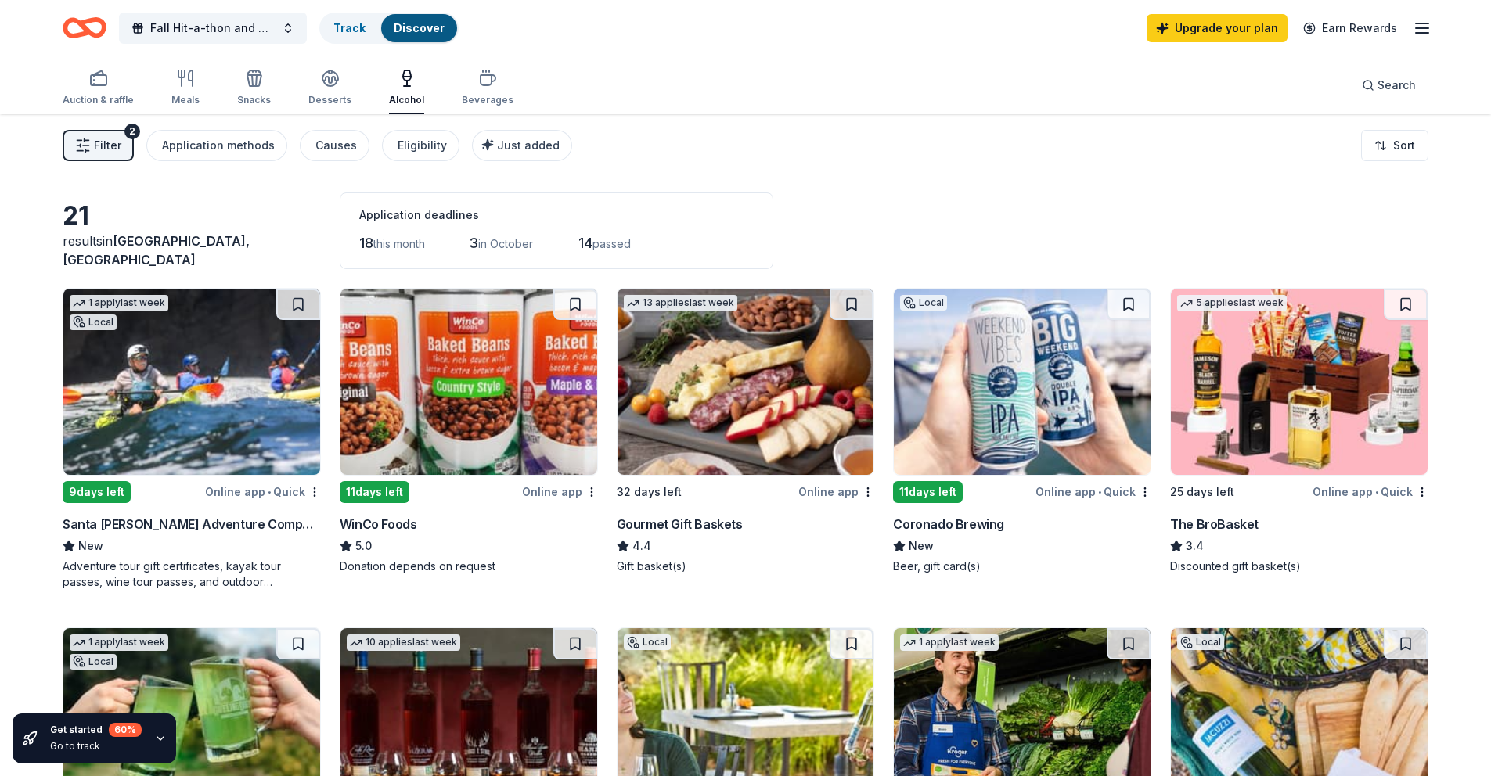
click at [986, 389] on img at bounding box center [1022, 382] width 257 height 186
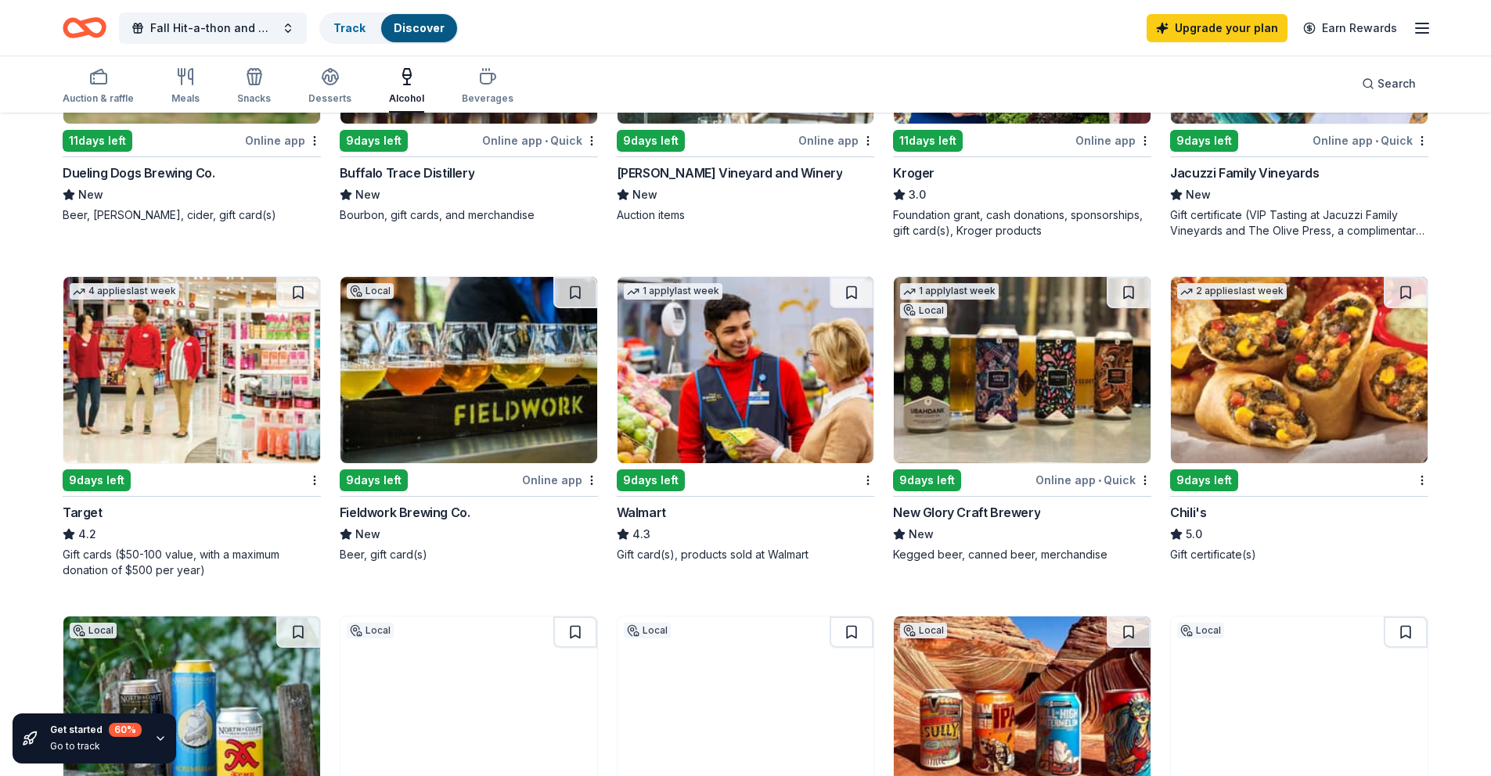
scroll to position [730, 0]
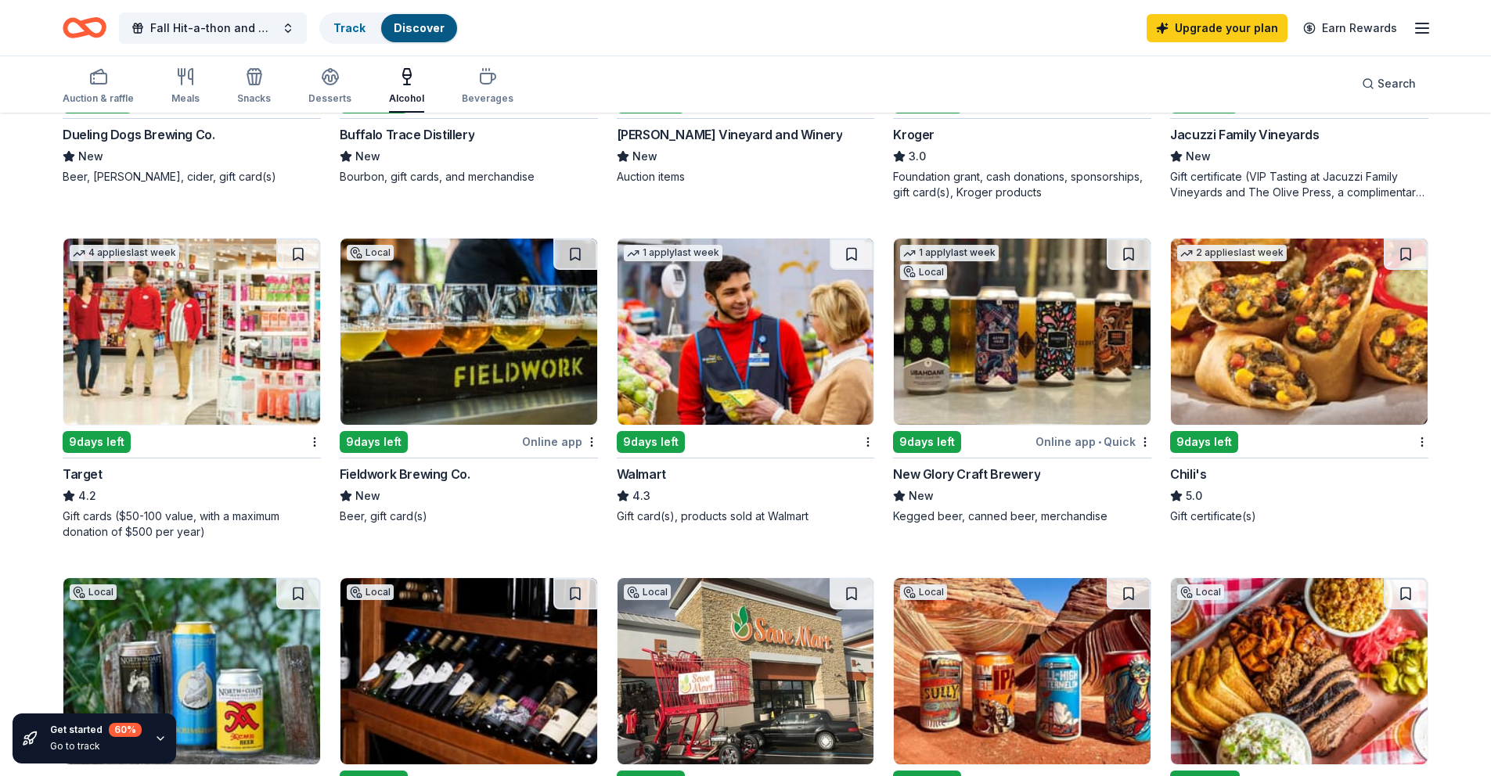
click at [470, 364] on img at bounding box center [468, 332] width 257 height 186
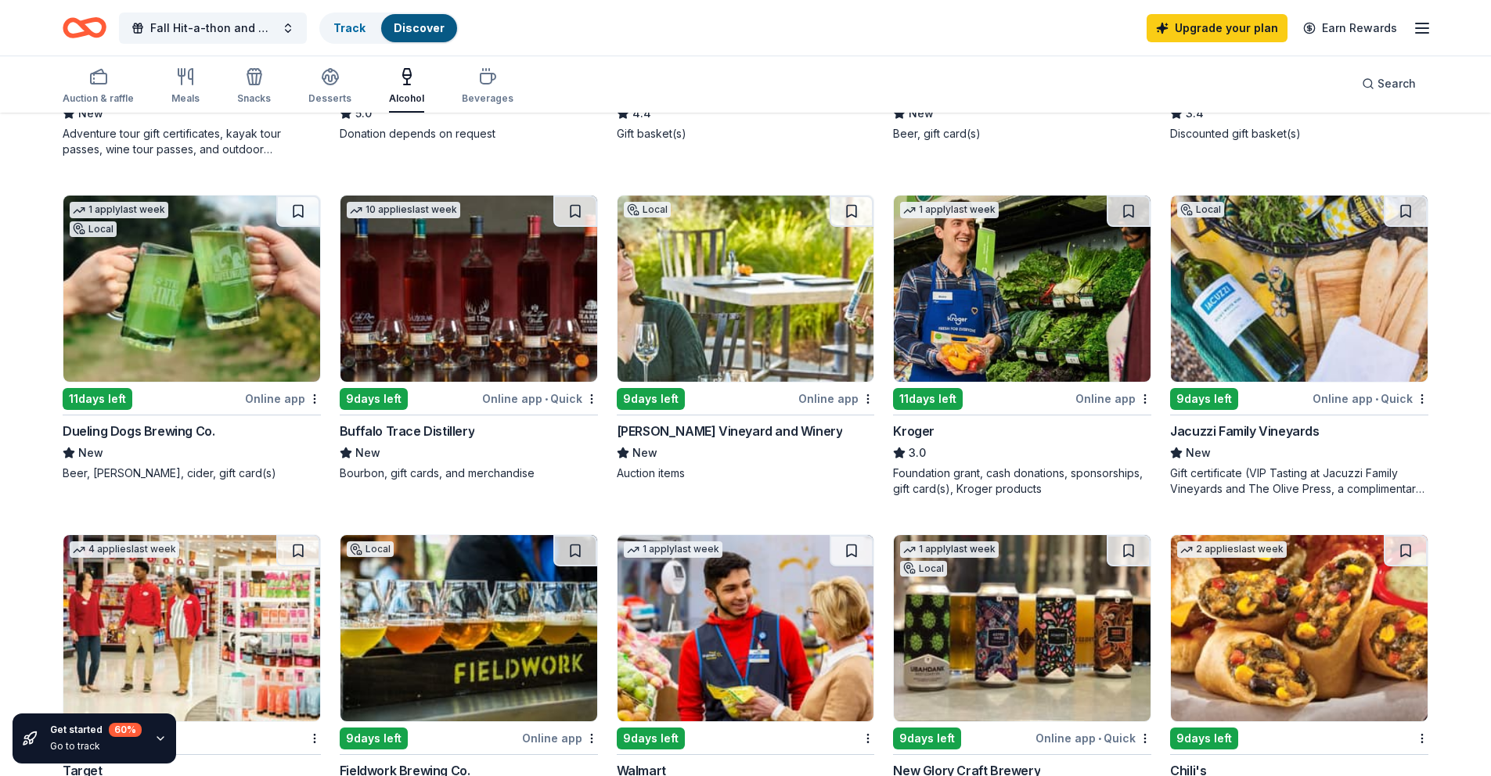
scroll to position [0, 0]
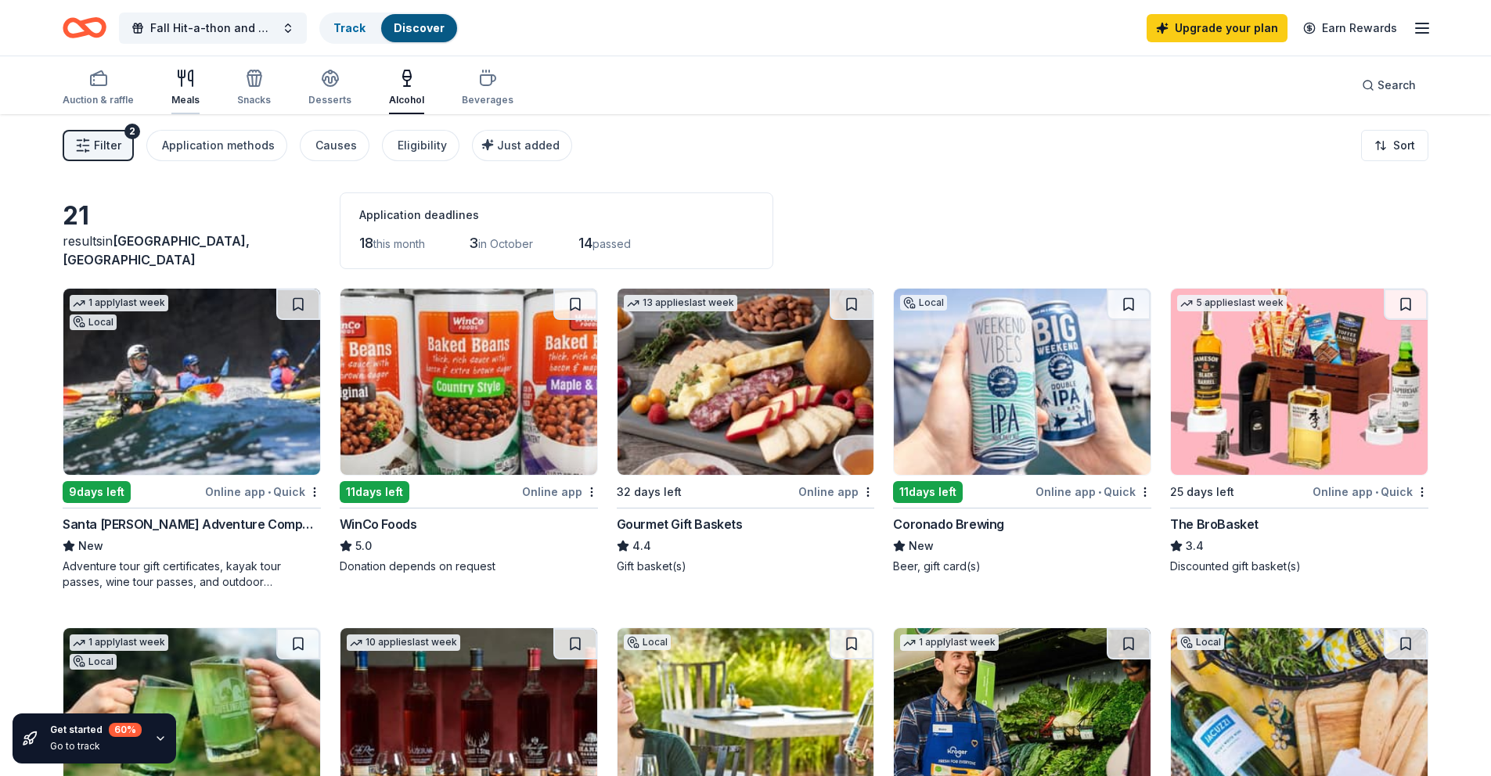
click at [178, 88] on div "Meals" at bounding box center [185, 88] width 28 height 38
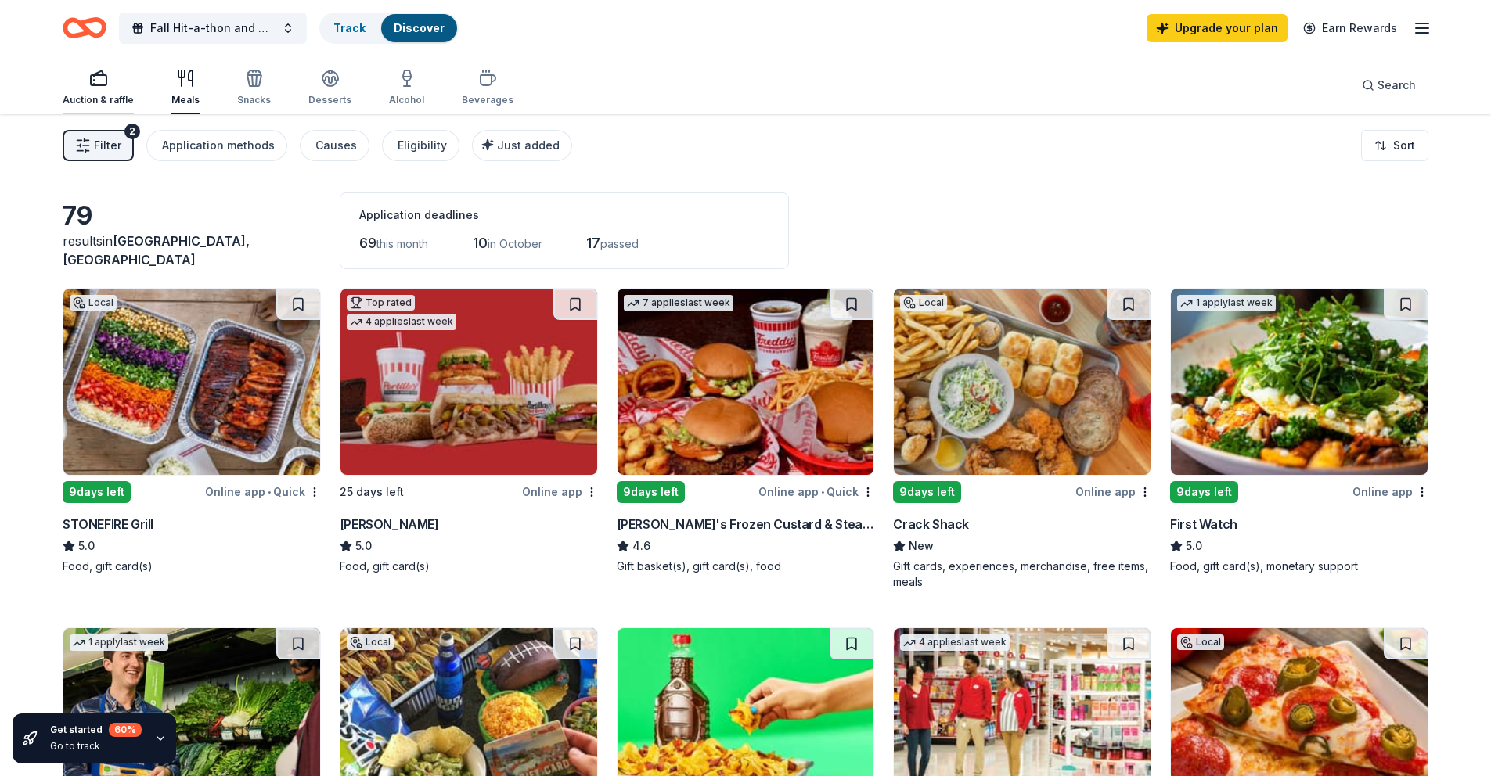
click at [103, 82] on icon "button" at bounding box center [98, 78] width 19 height 19
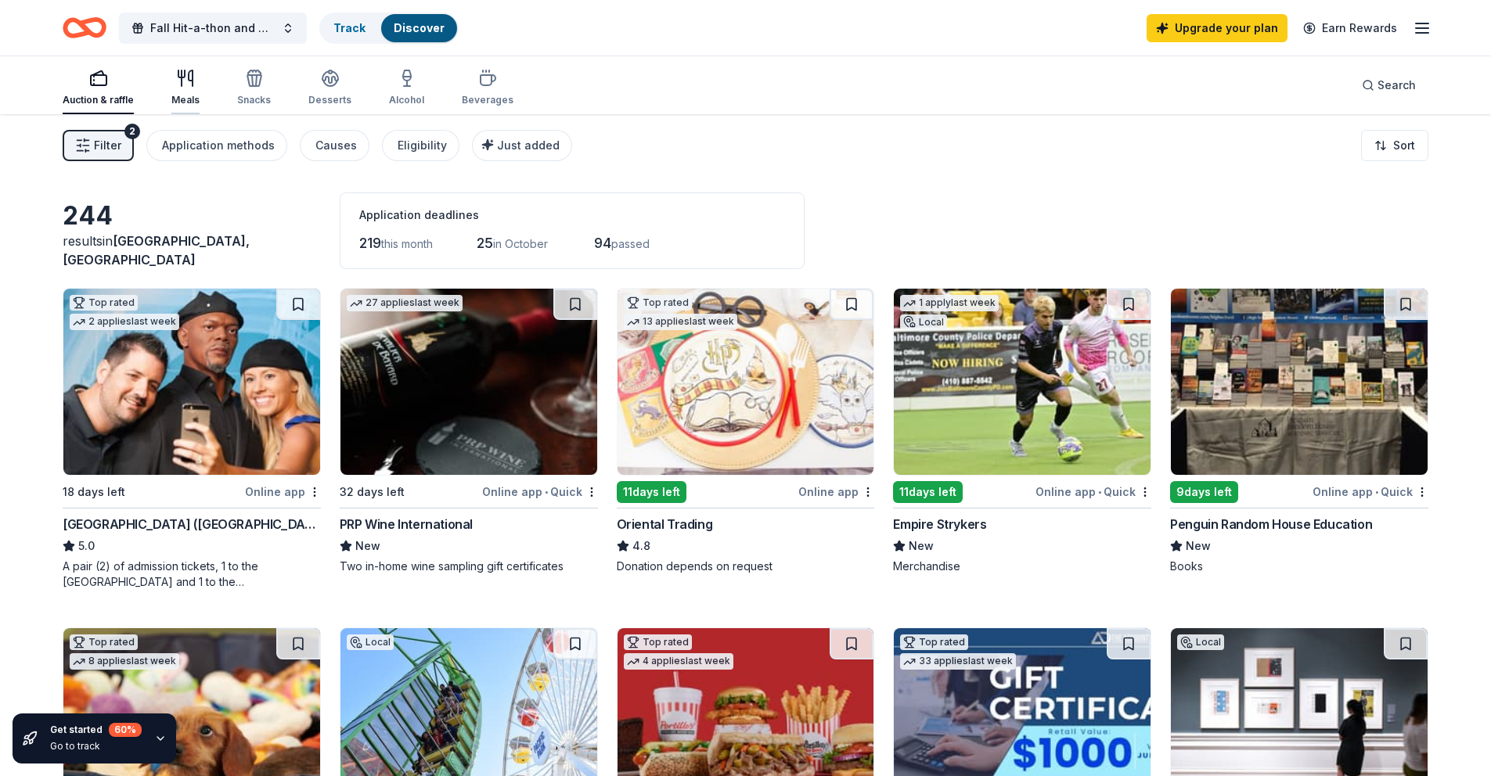
click at [185, 94] on div "Meals" at bounding box center [185, 100] width 28 height 13
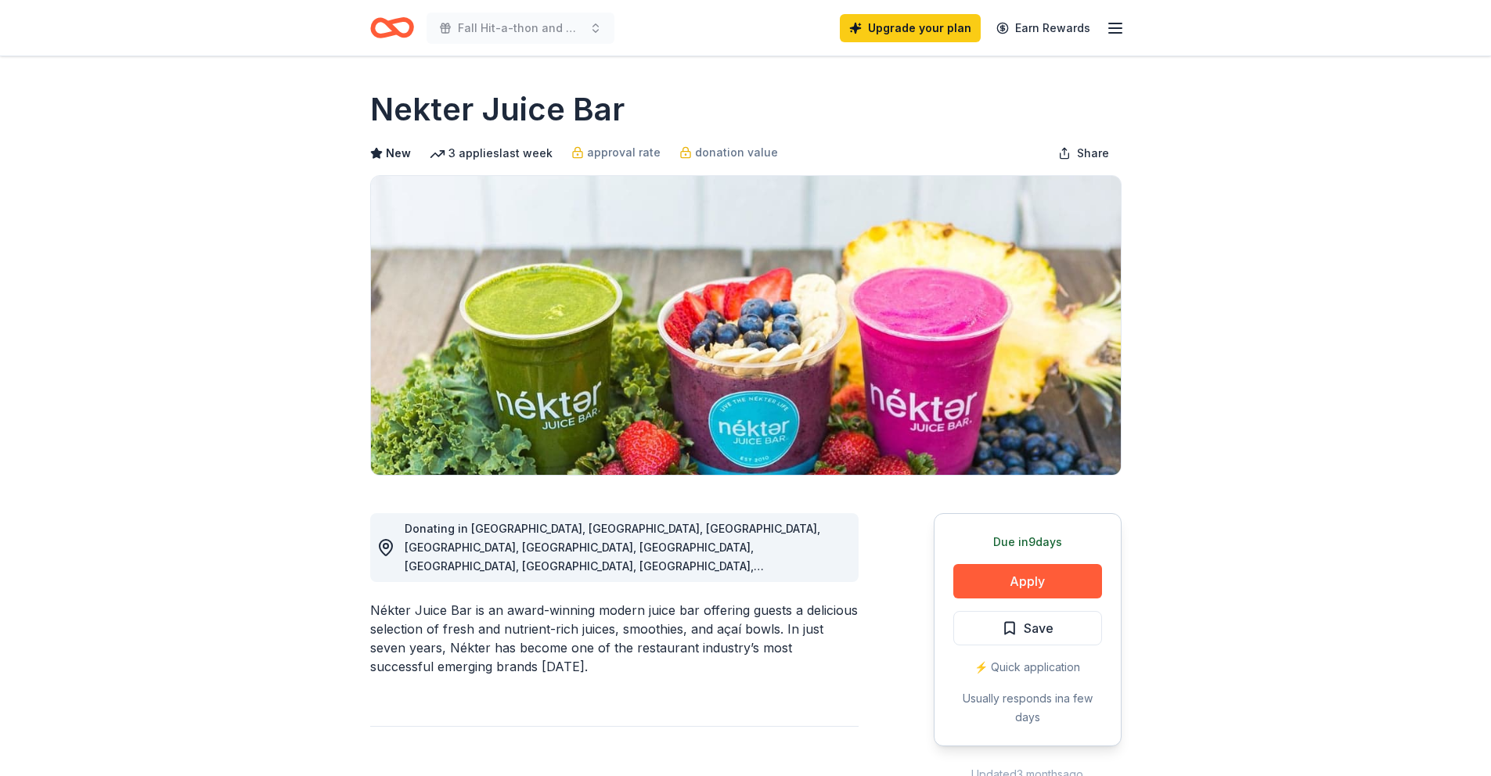
scroll to position [283, 0]
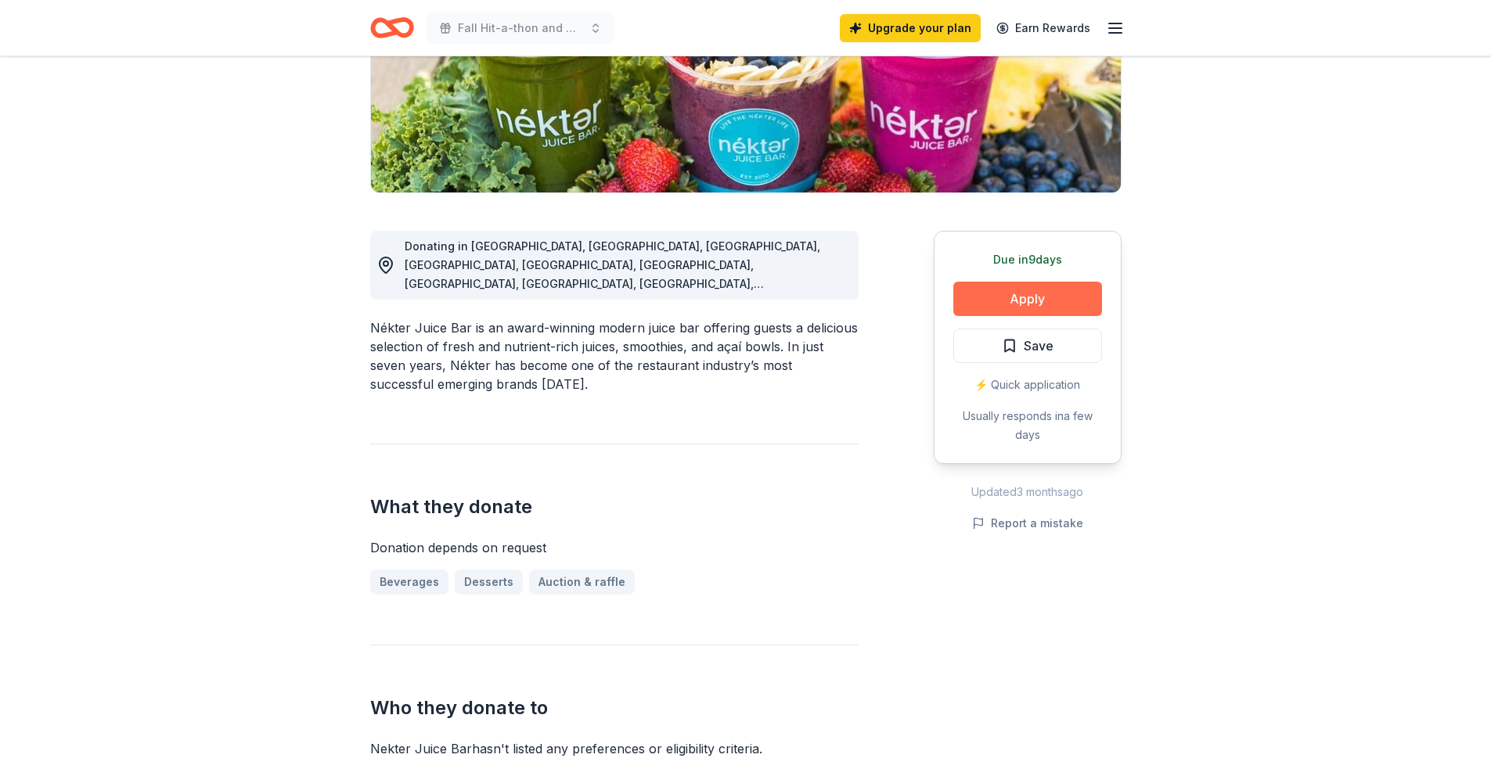
click at [1005, 301] on button "Apply" at bounding box center [1027, 299] width 149 height 34
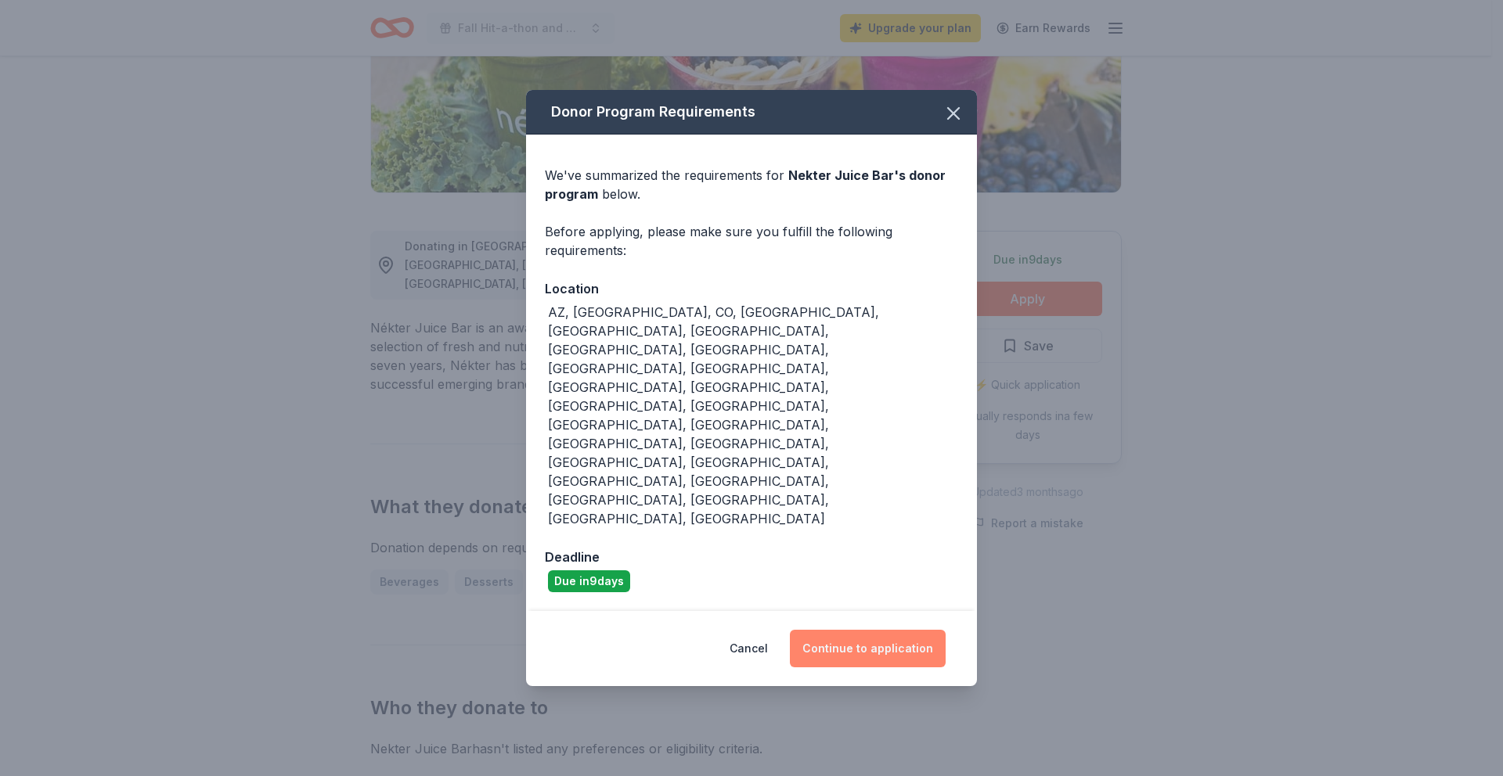
click at [877, 630] on button "Continue to application" at bounding box center [868, 649] width 156 height 38
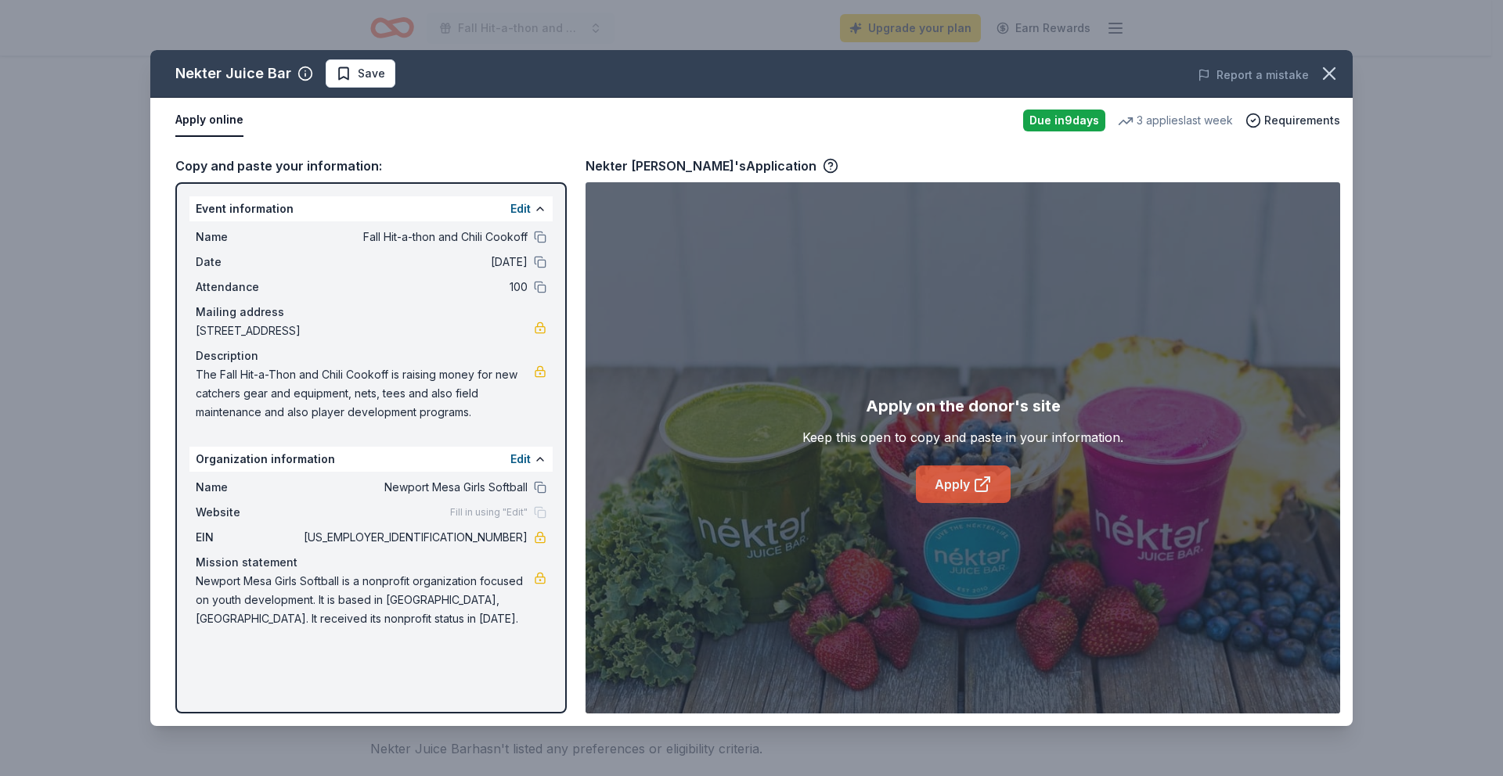
click at [944, 485] on link "Apply" at bounding box center [963, 485] width 95 height 38
click at [1329, 81] on icon "button" at bounding box center [1329, 74] width 22 height 22
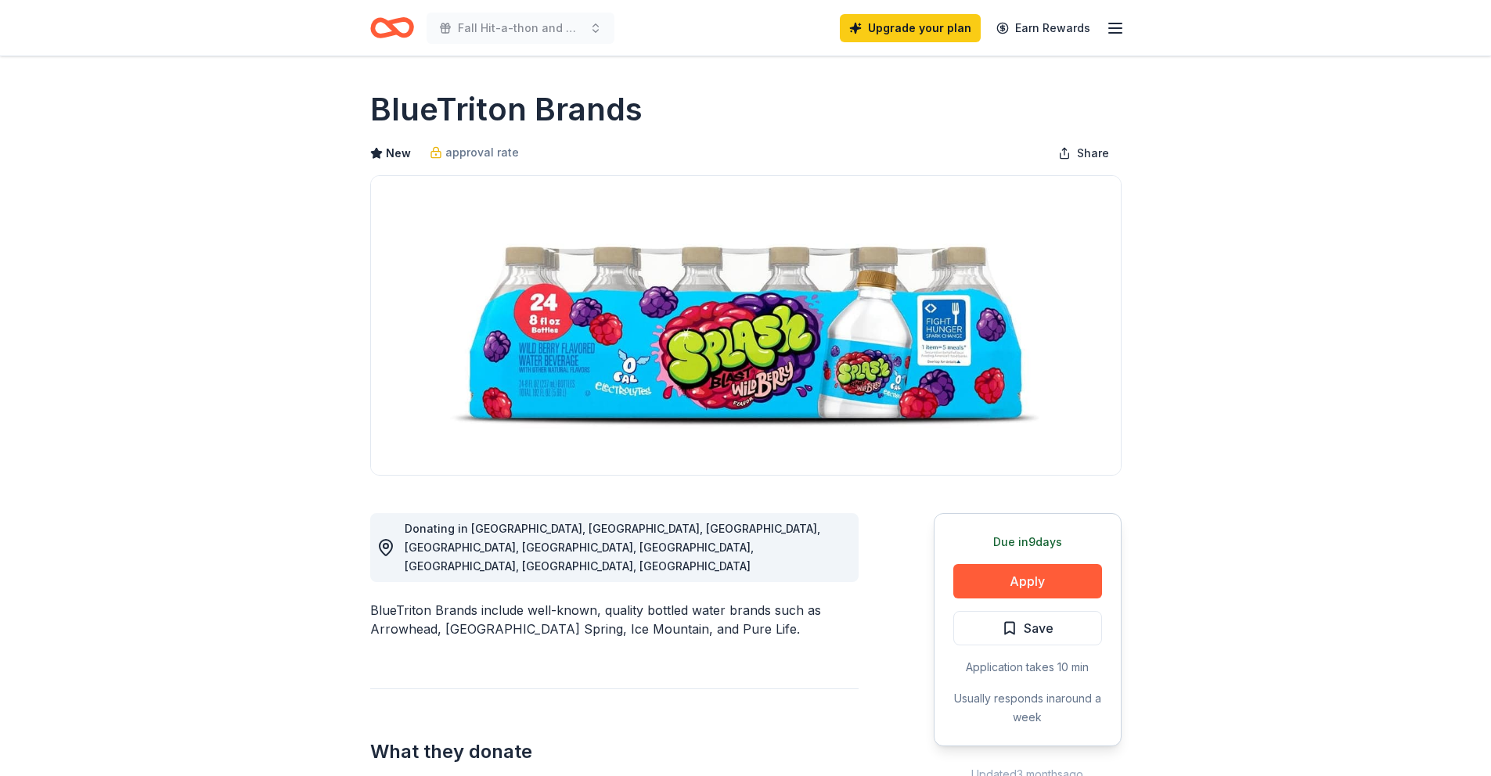
scroll to position [247, 0]
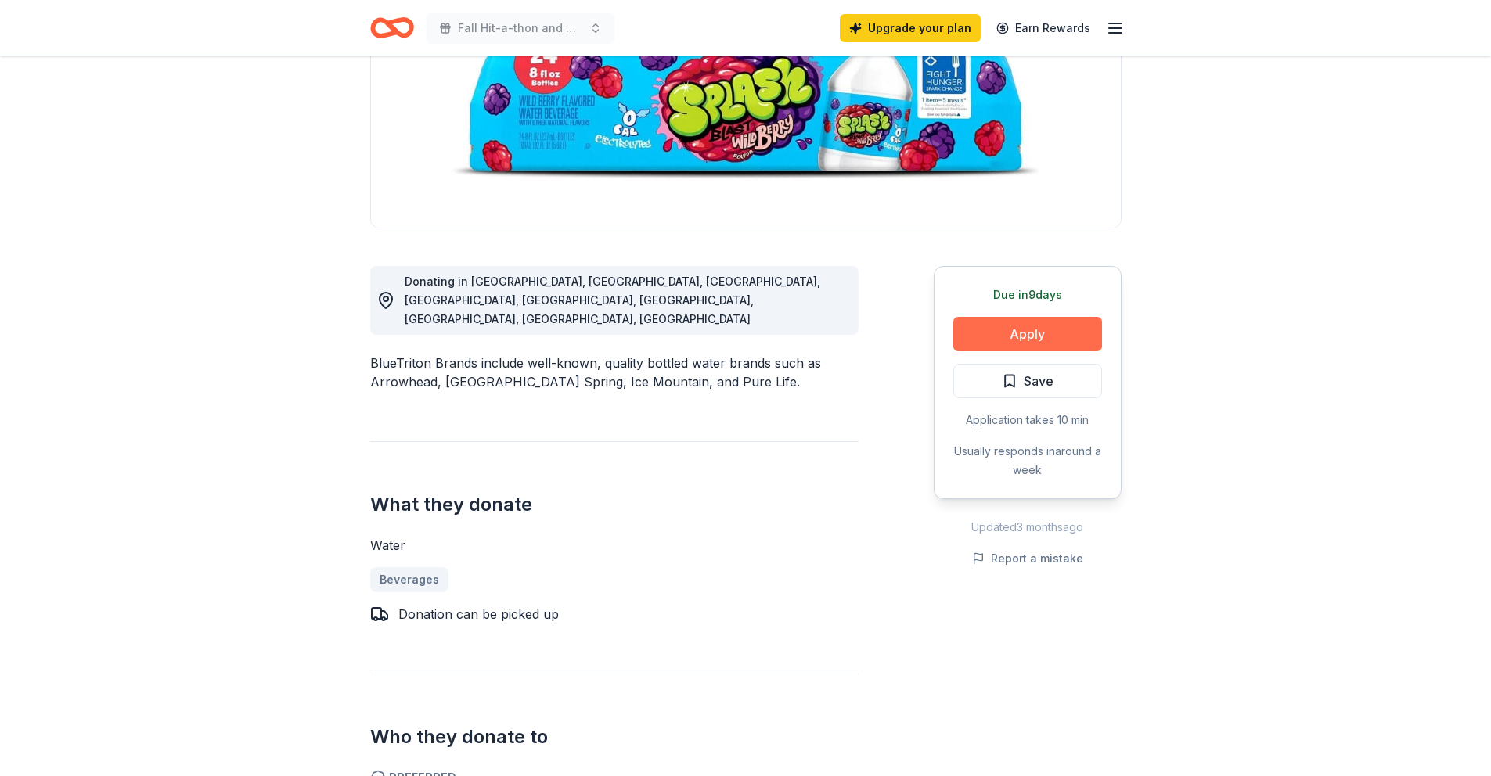
click at [1025, 337] on button "Apply" at bounding box center [1027, 334] width 149 height 34
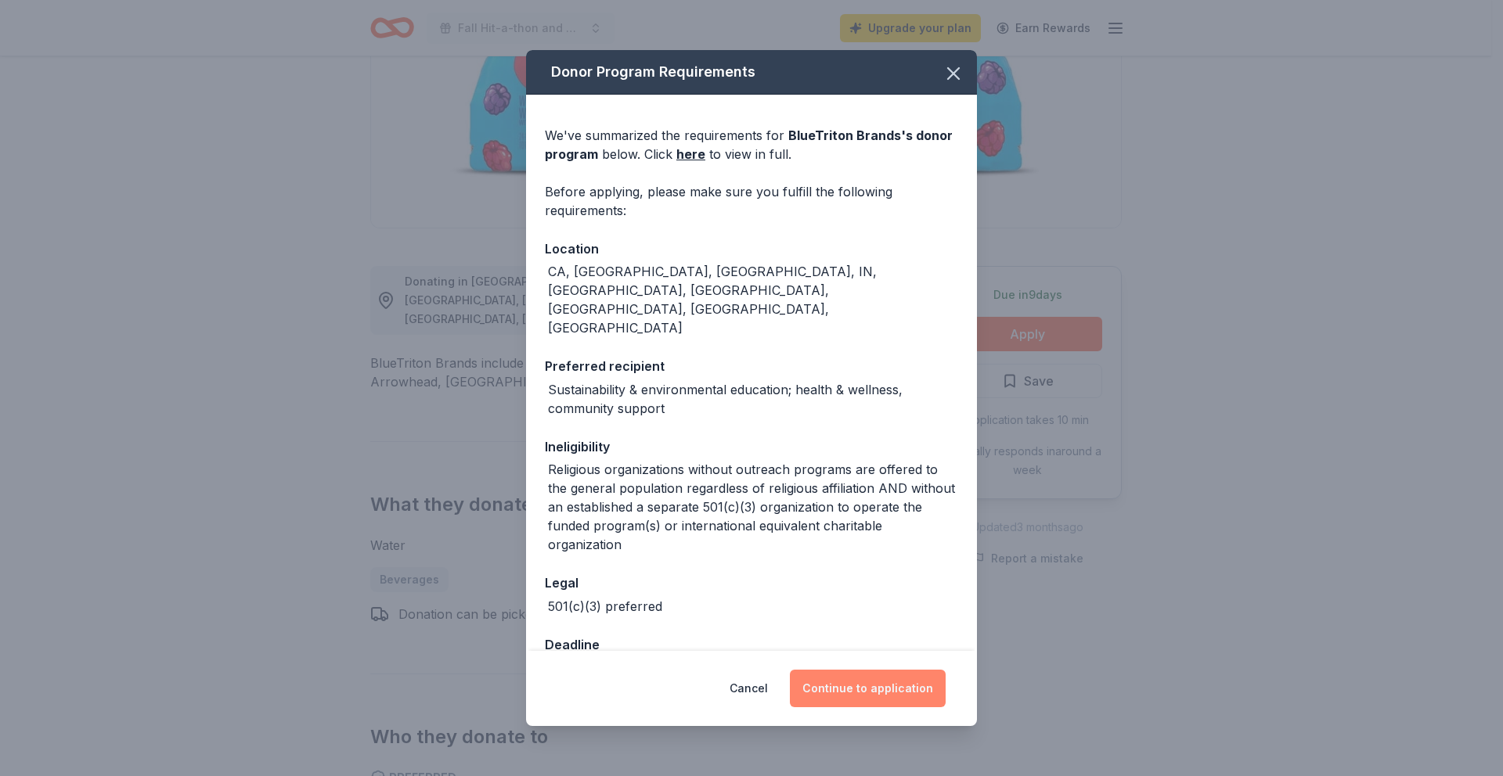
click at [860, 676] on button "Continue to application" at bounding box center [868, 689] width 156 height 38
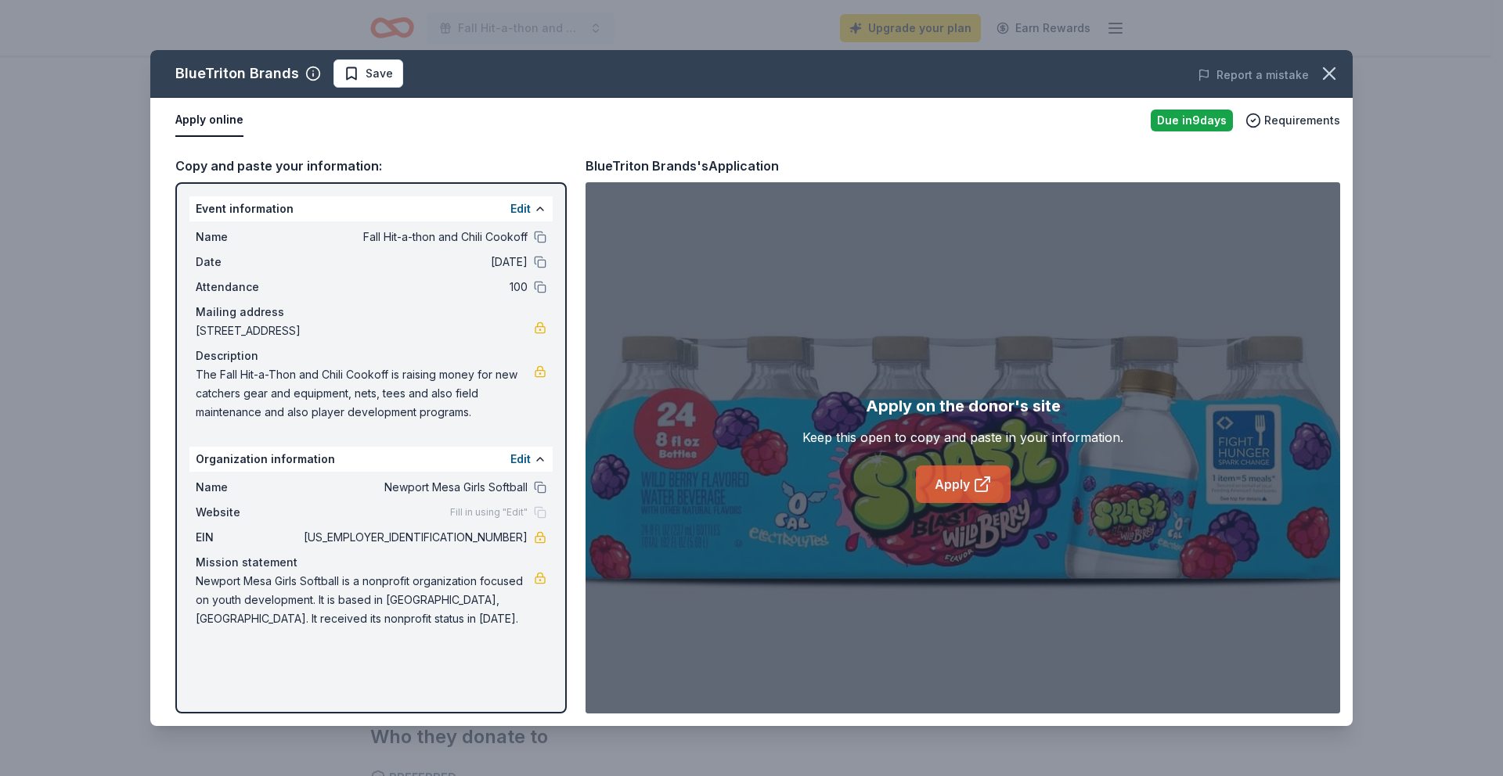
click at [942, 487] on link "Apply" at bounding box center [963, 485] width 95 height 38
click at [1326, 77] on icon "button" at bounding box center [1329, 74] width 22 height 22
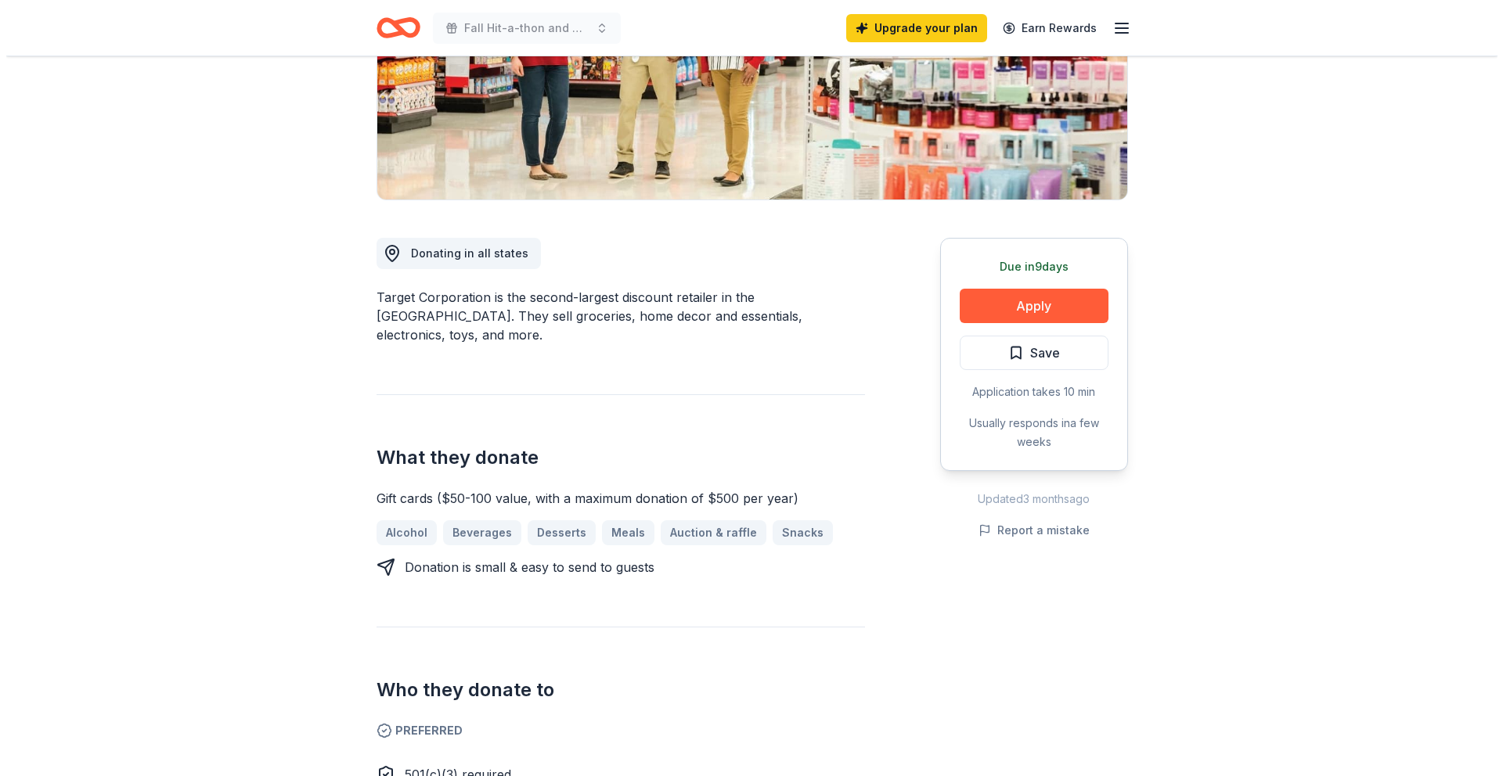
scroll to position [268, 0]
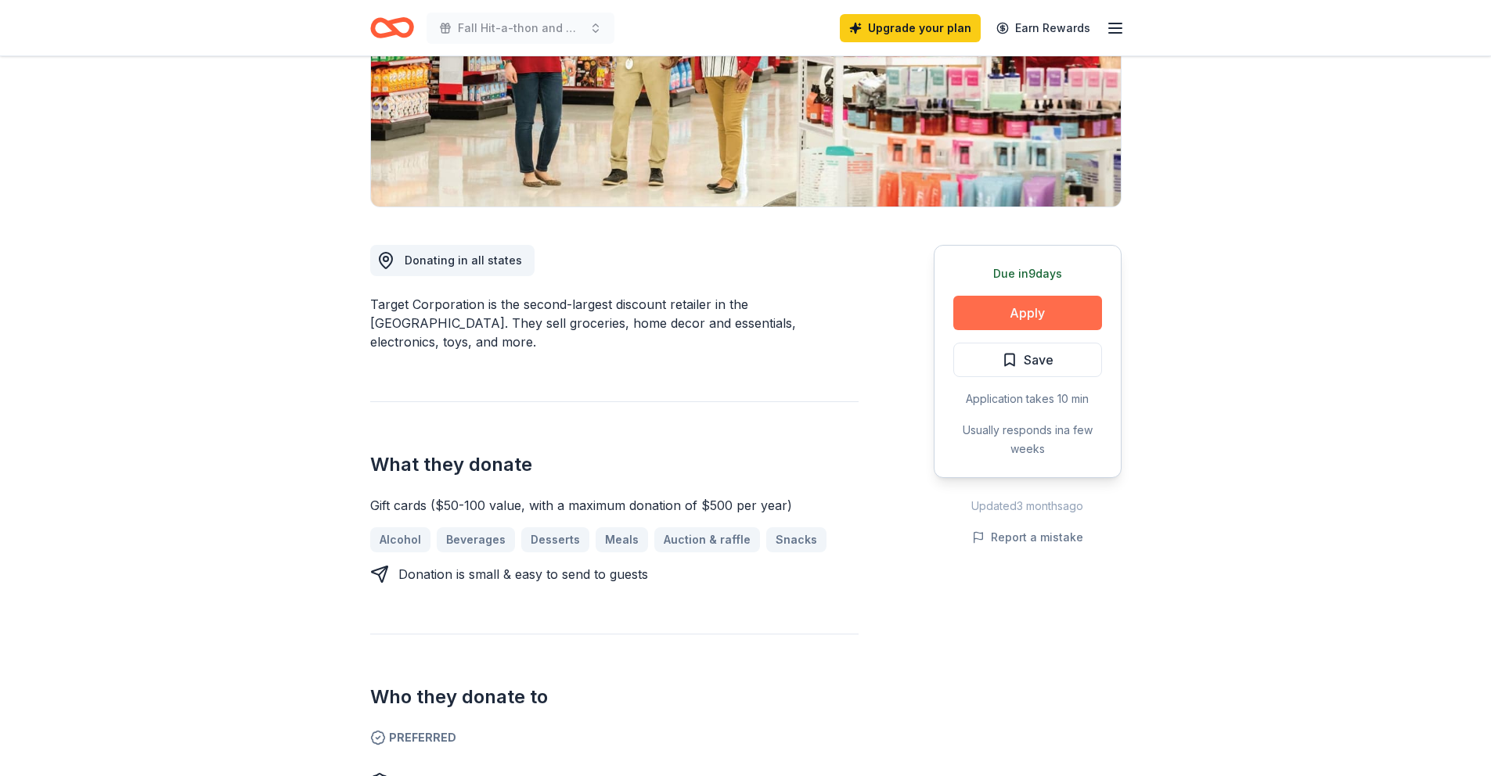
click at [1032, 312] on button "Apply" at bounding box center [1027, 313] width 149 height 34
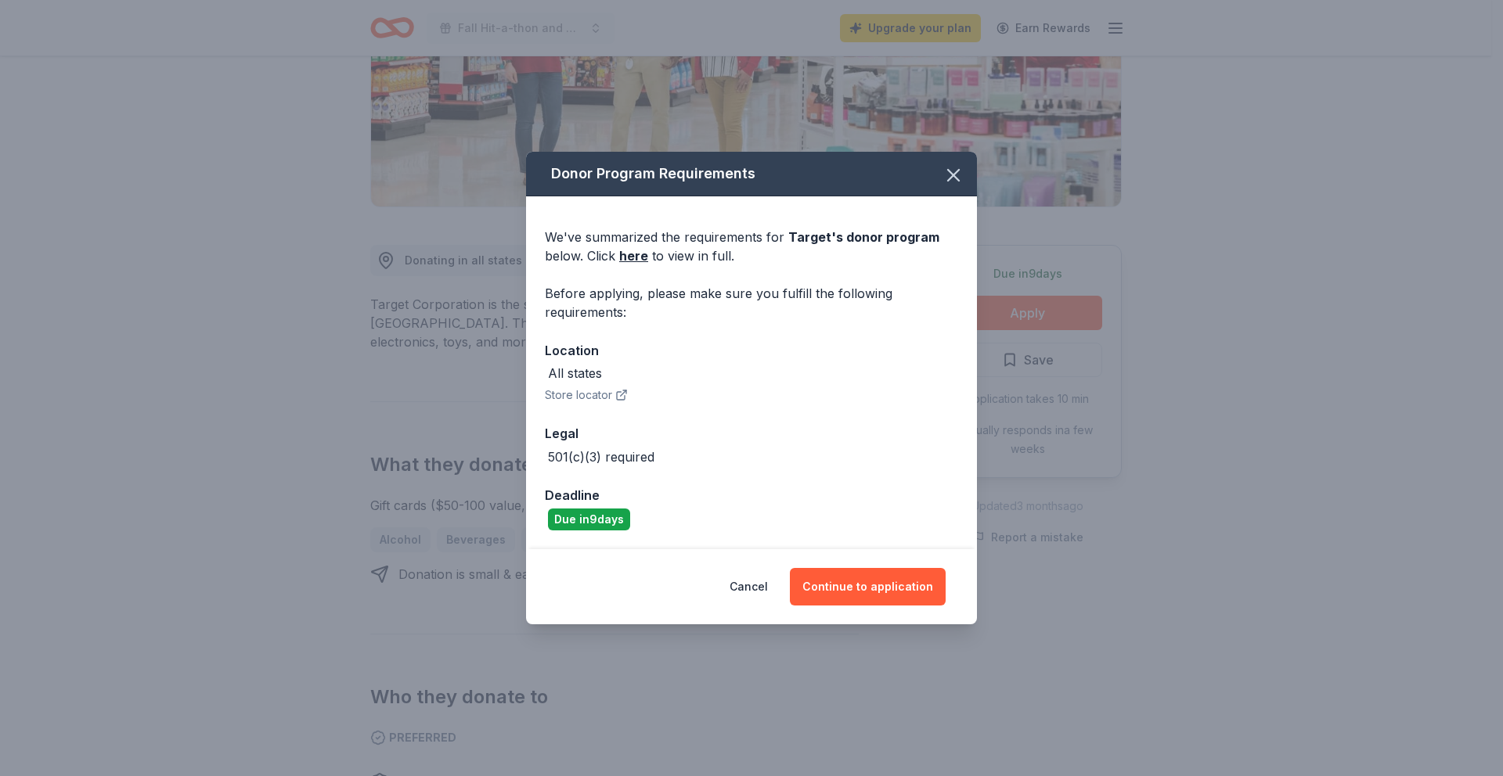
click at [589, 395] on button "Store locator" at bounding box center [586, 395] width 83 height 19
click at [860, 593] on button "Continue to application" at bounding box center [868, 587] width 156 height 38
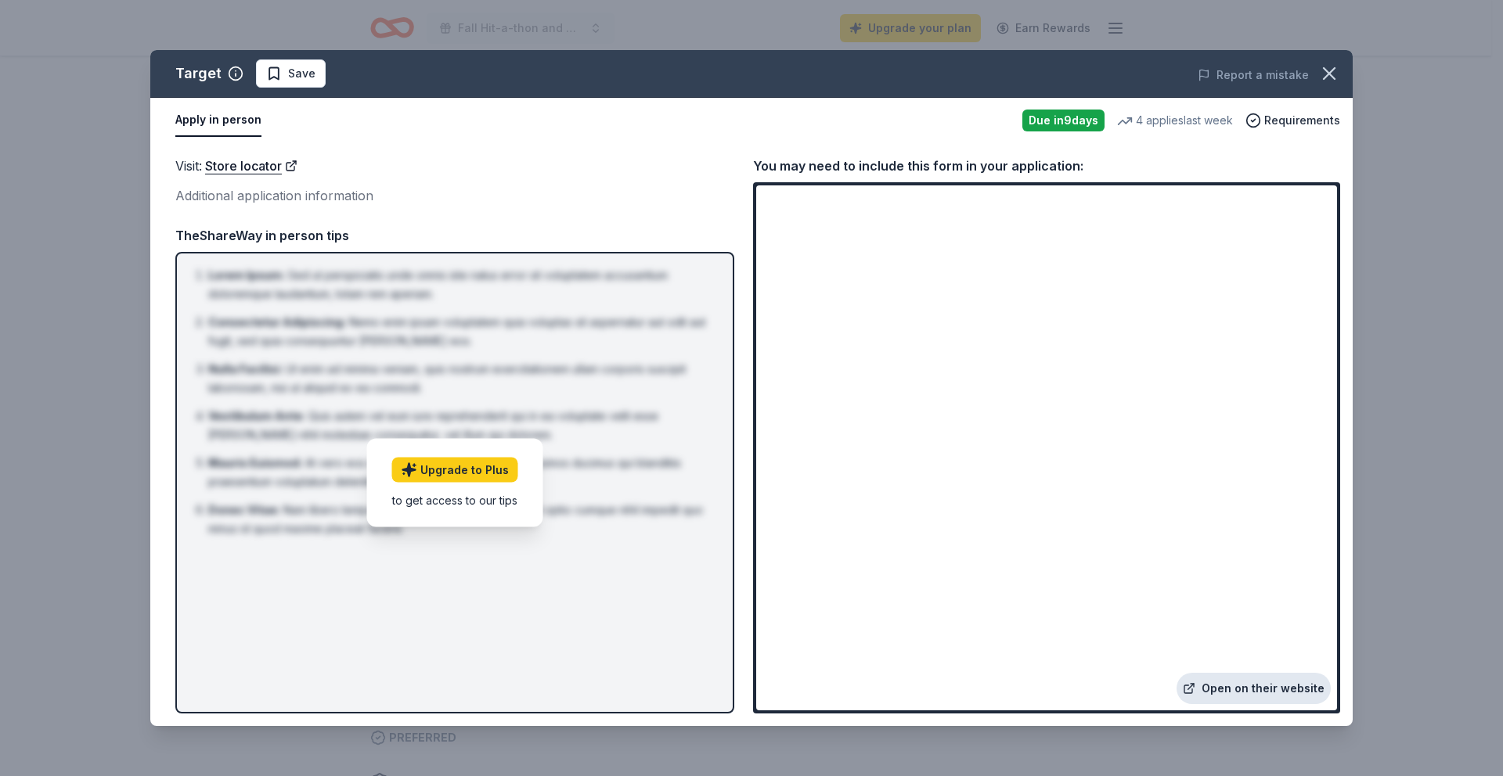
click at [1259, 693] on link "Open on their website" at bounding box center [1253, 688] width 154 height 31
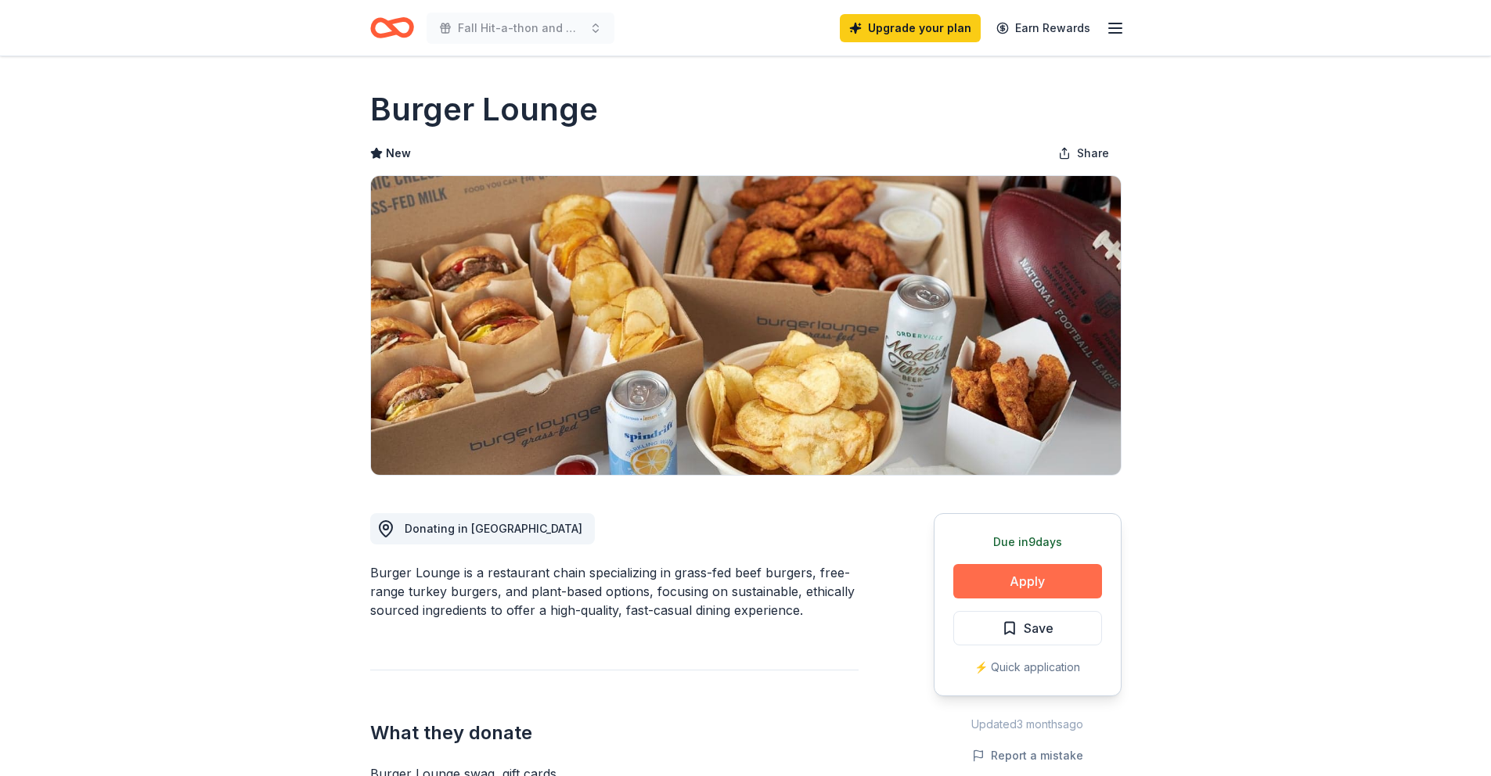
click at [1052, 582] on button "Apply" at bounding box center [1027, 581] width 149 height 34
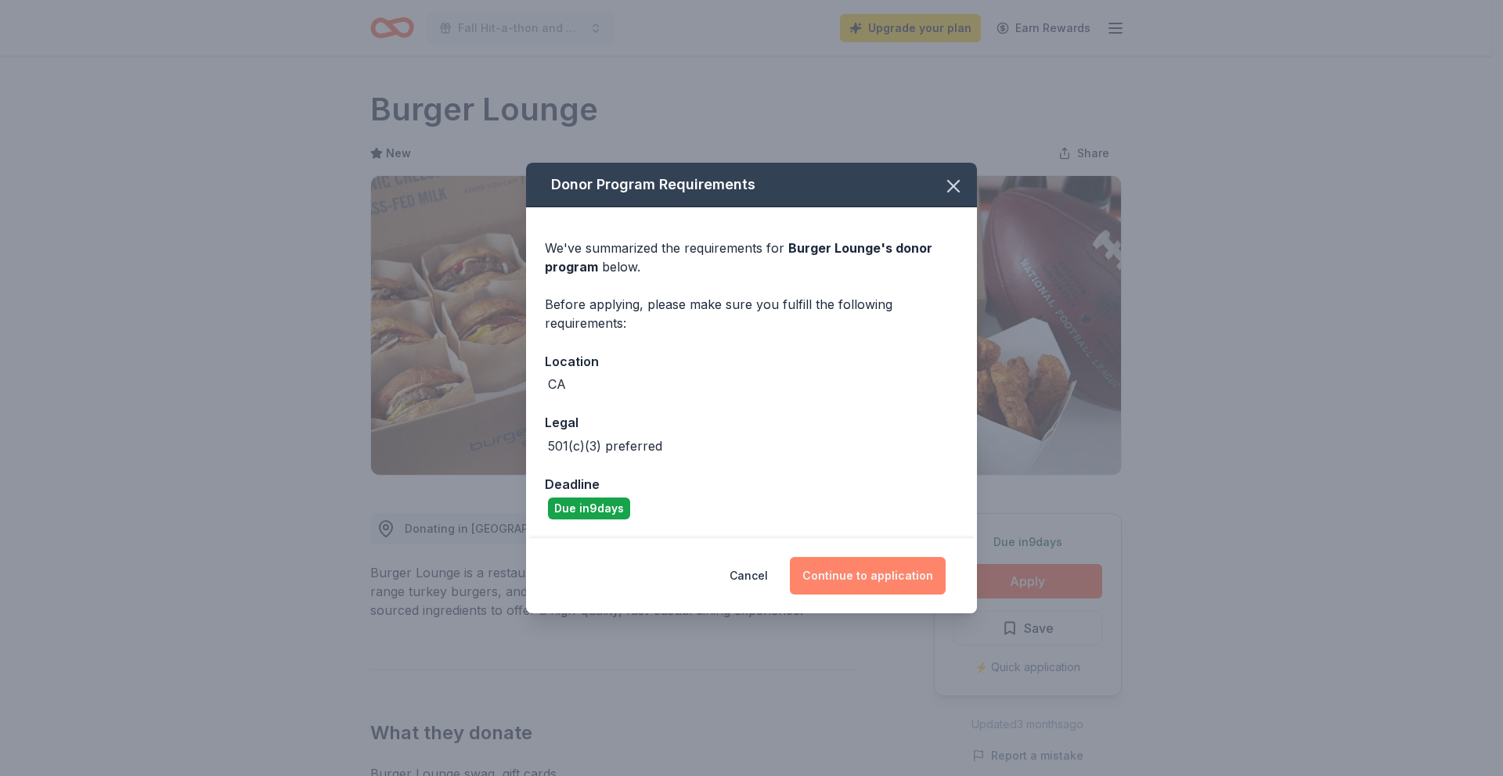
click at [857, 574] on button "Continue to application" at bounding box center [868, 576] width 156 height 38
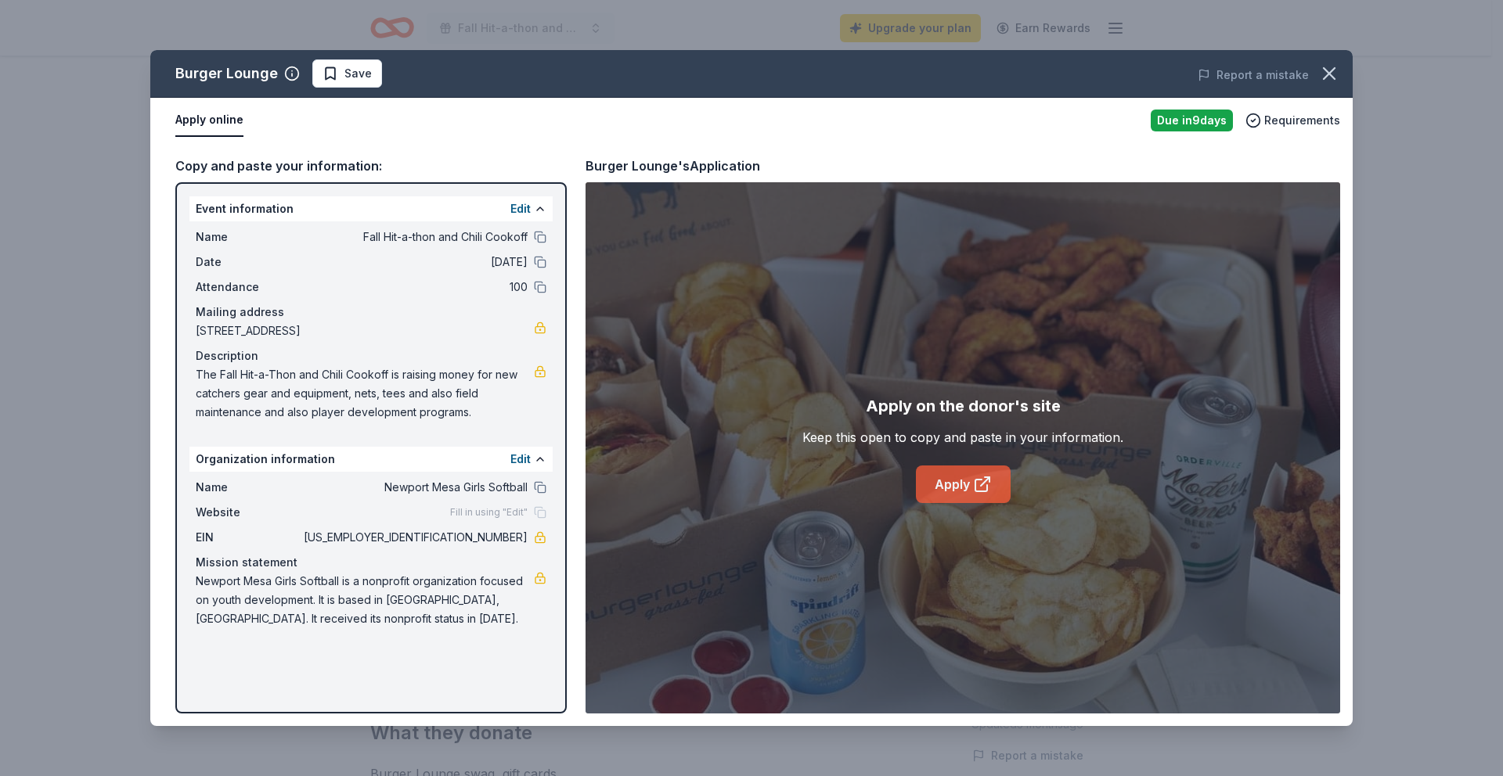
click at [956, 497] on link "Apply" at bounding box center [963, 485] width 95 height 38
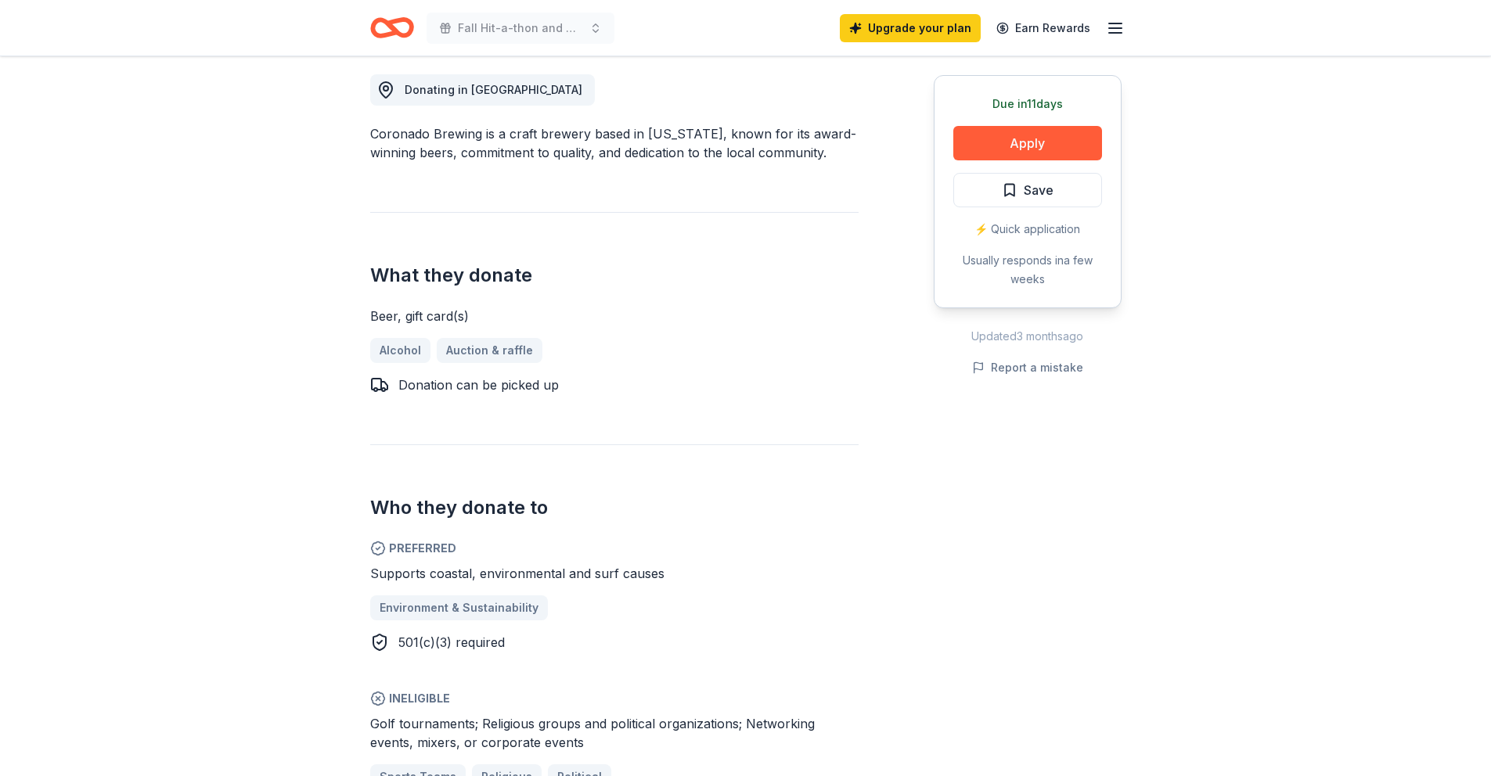
scroll to position [37, 0]
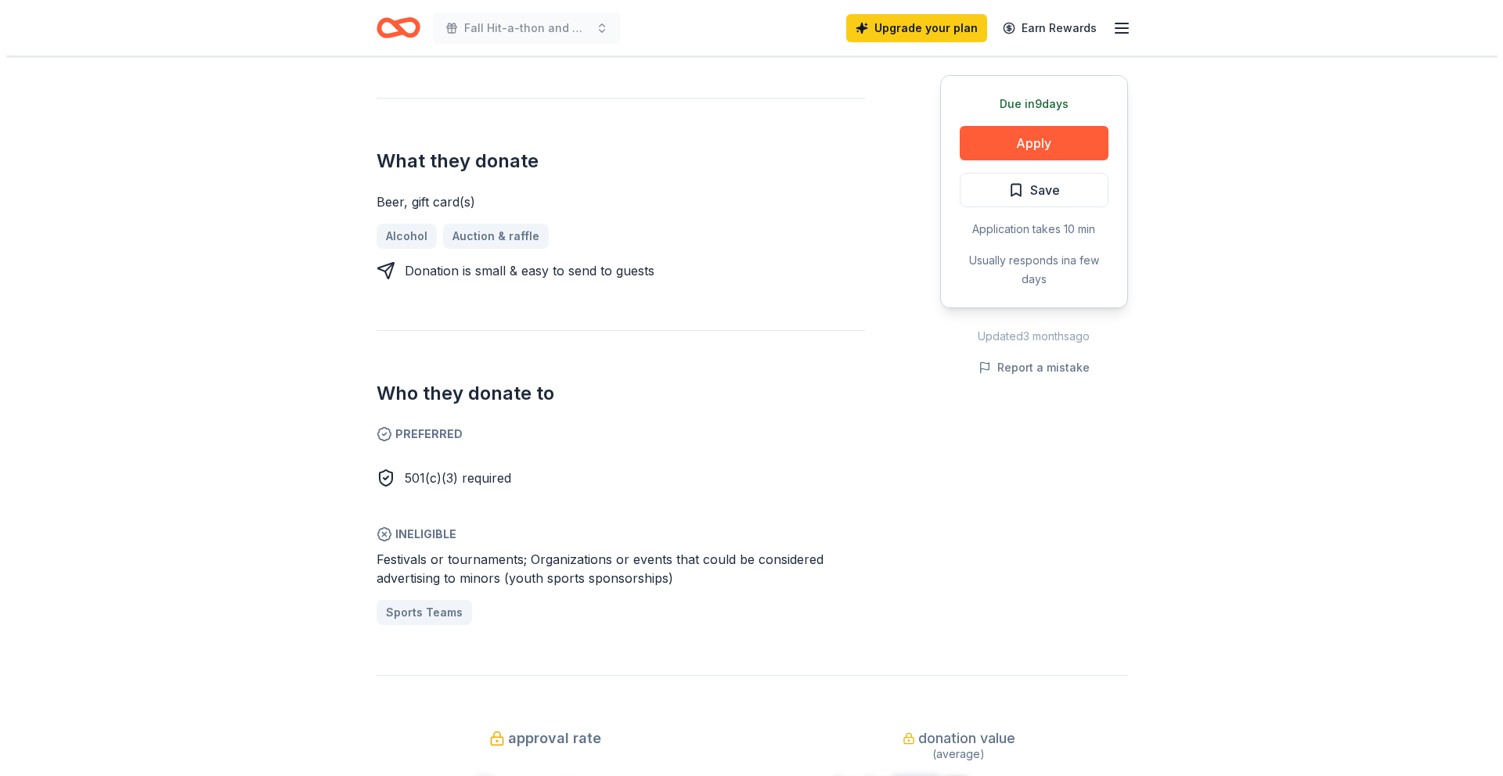
scroll to position [596, 0]
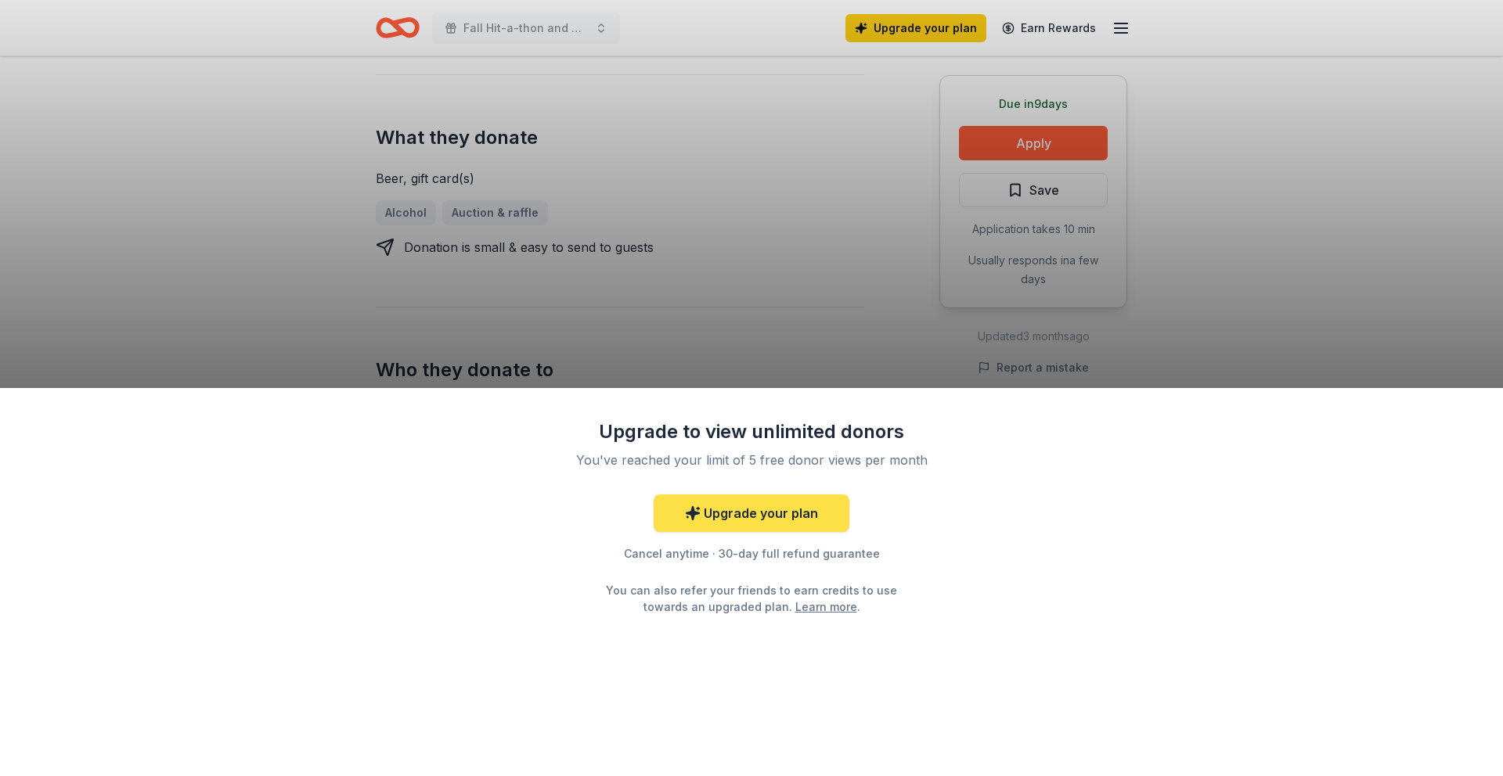
click at [721, 521] on link "Upgrade your plan" at bounding box center [752, 514] width 196 height 38
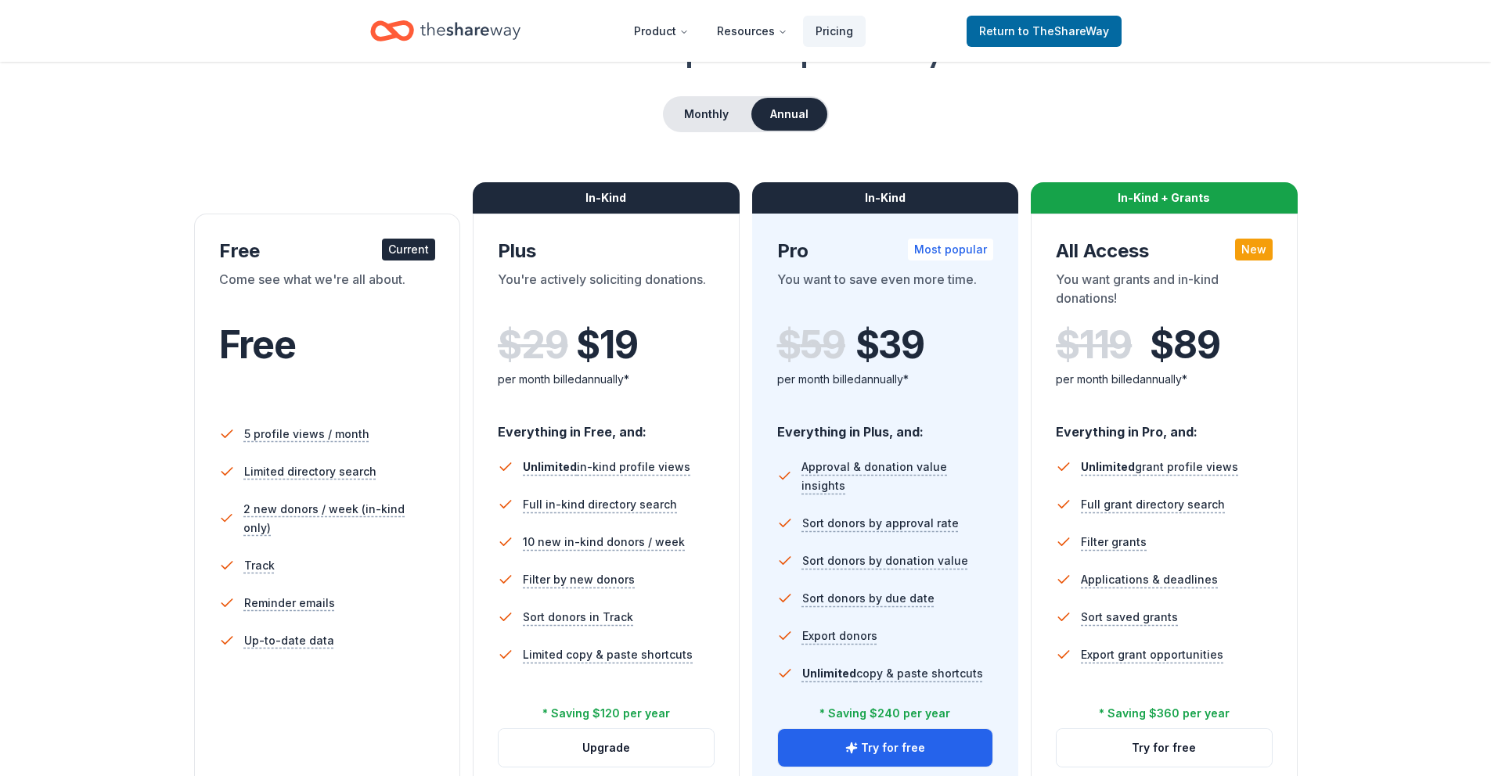
scroll to position [95, 0]
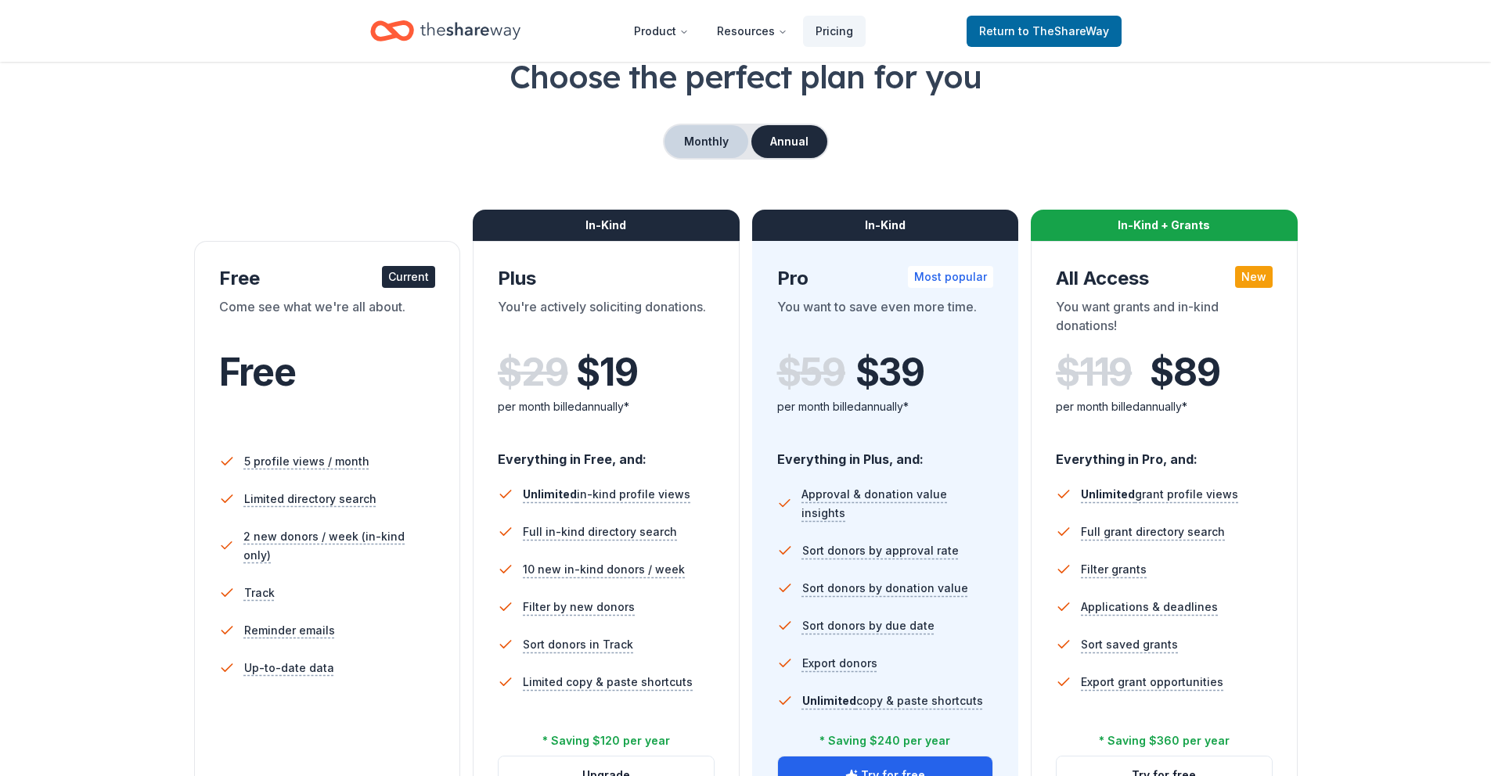
click at [701, 139] on button "Monthly" at bounding box center [707, 141] width 84 height 33
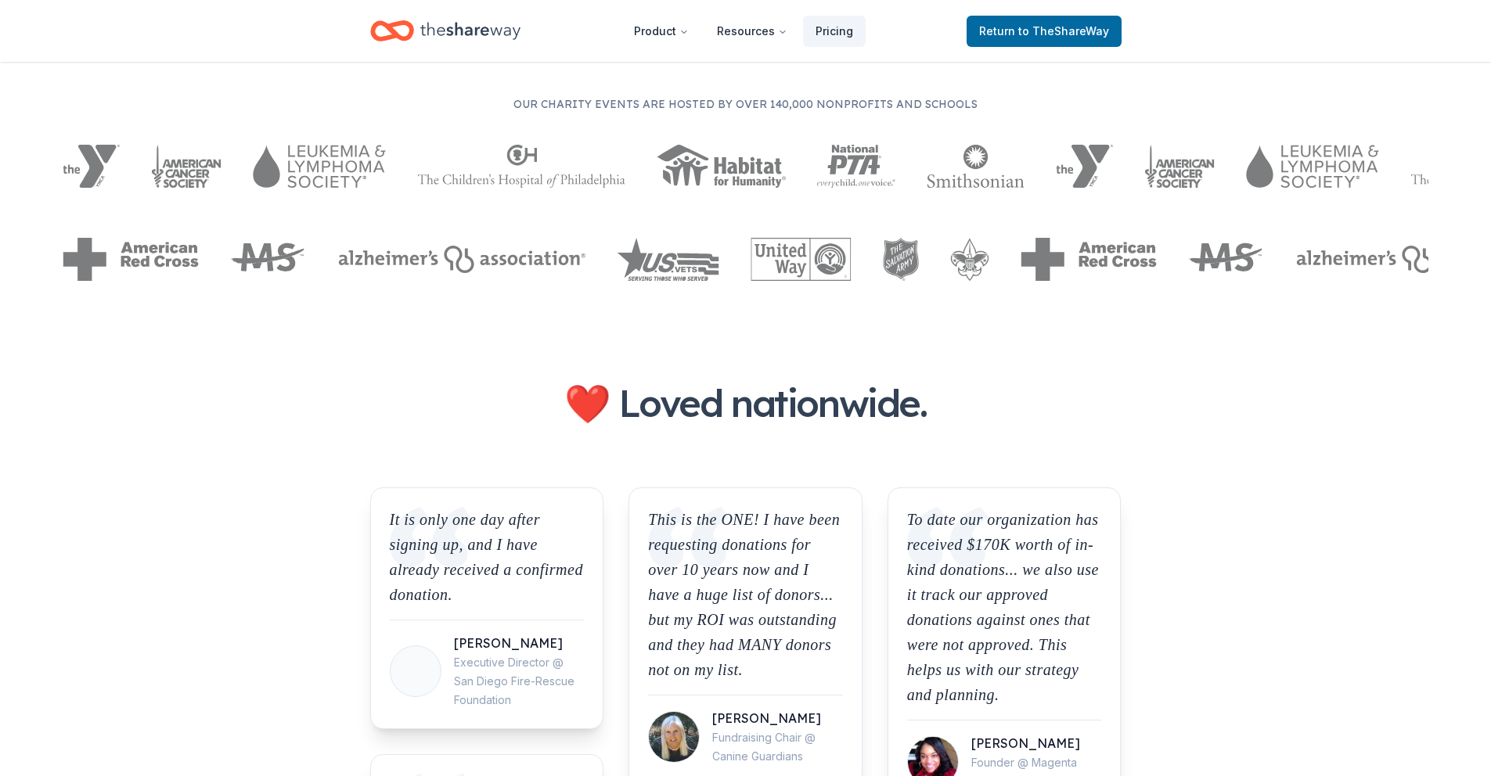
scroll to position [899, 0]
